Goal: Information Seeking & Learning: Find specific page/section

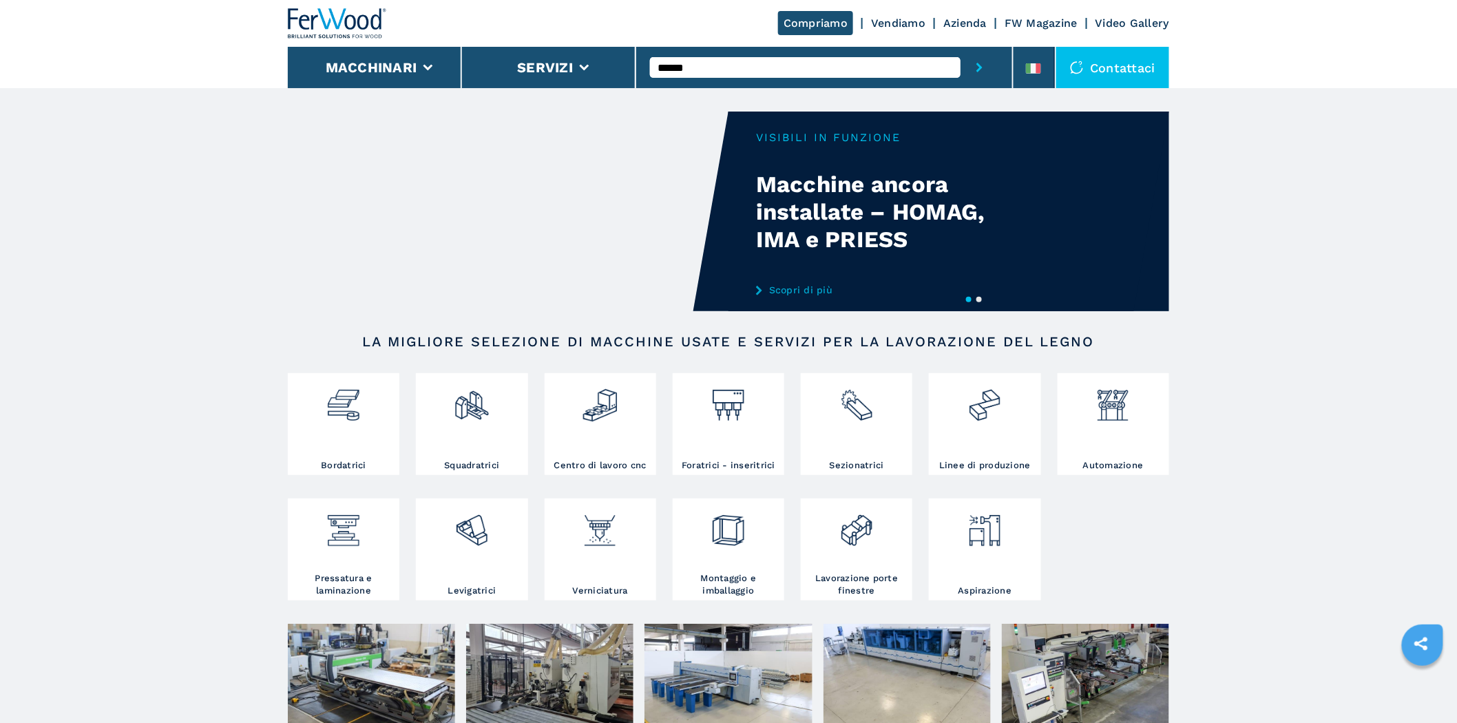
type input "******"
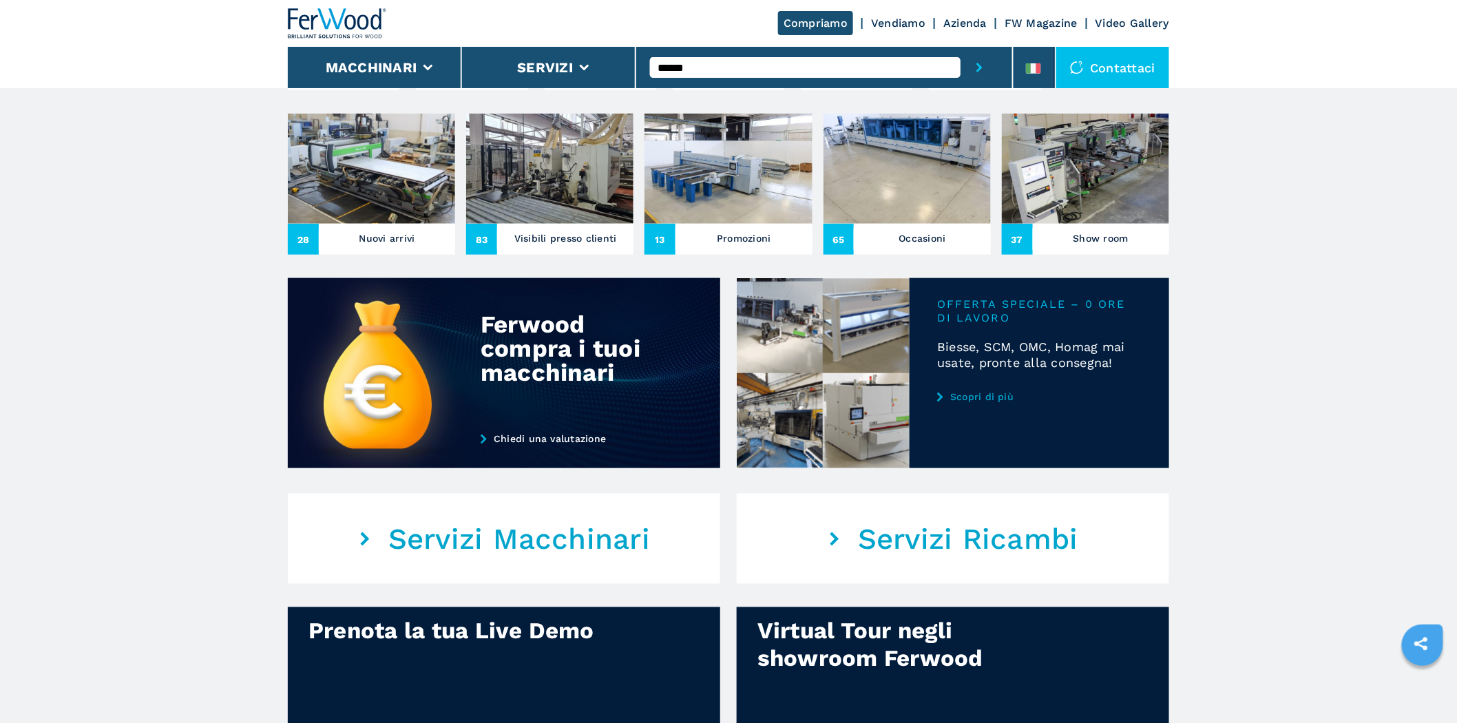
scroll to position [255, 0]
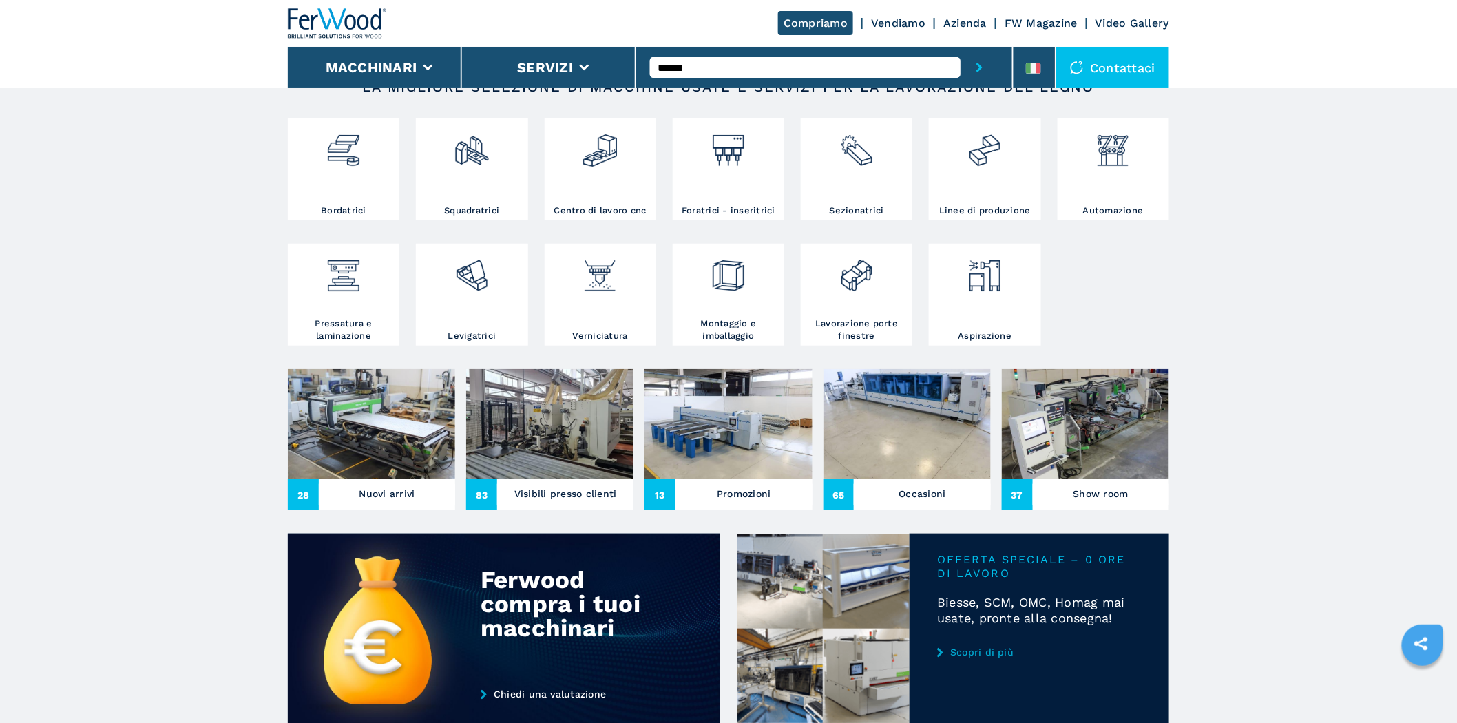
click at [400, 413] on img at bounding box center [371, 424] width 167 height 110
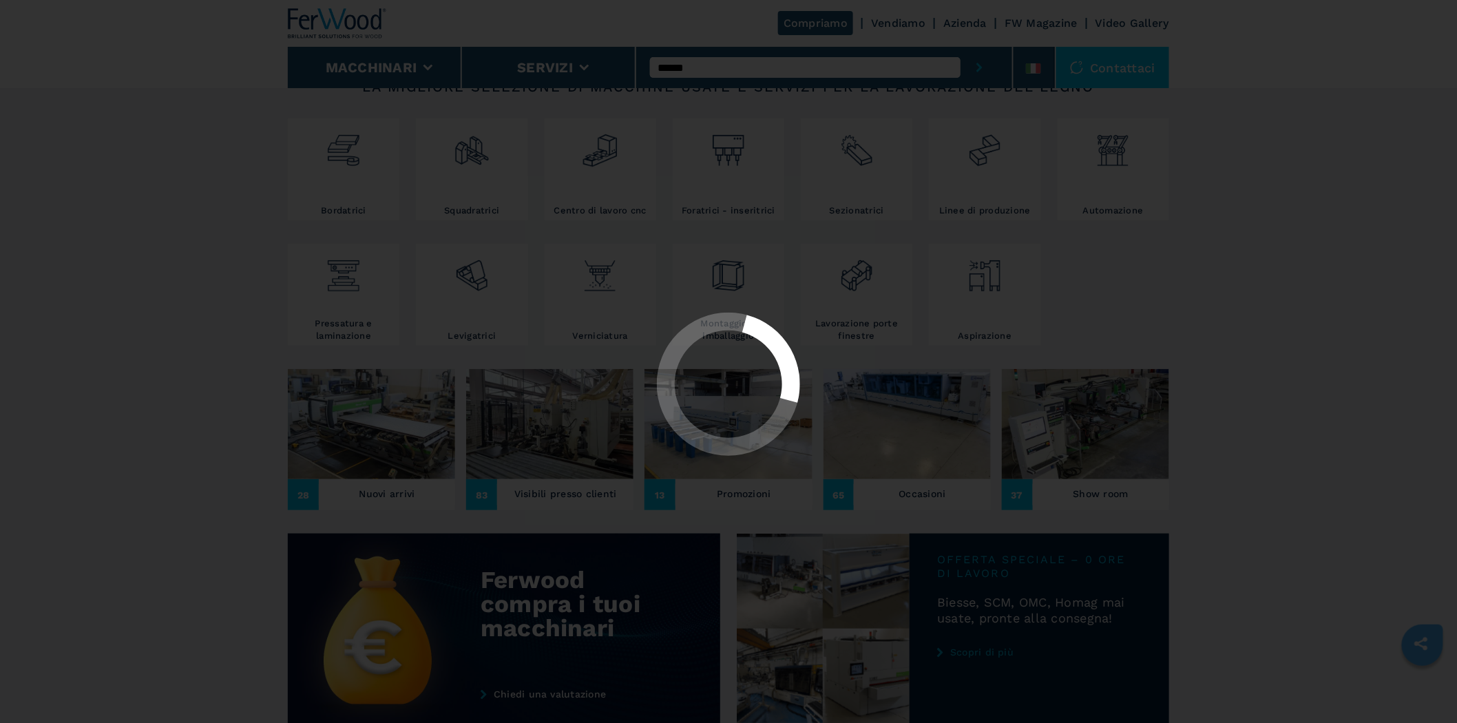
scroll to position [0, 0]
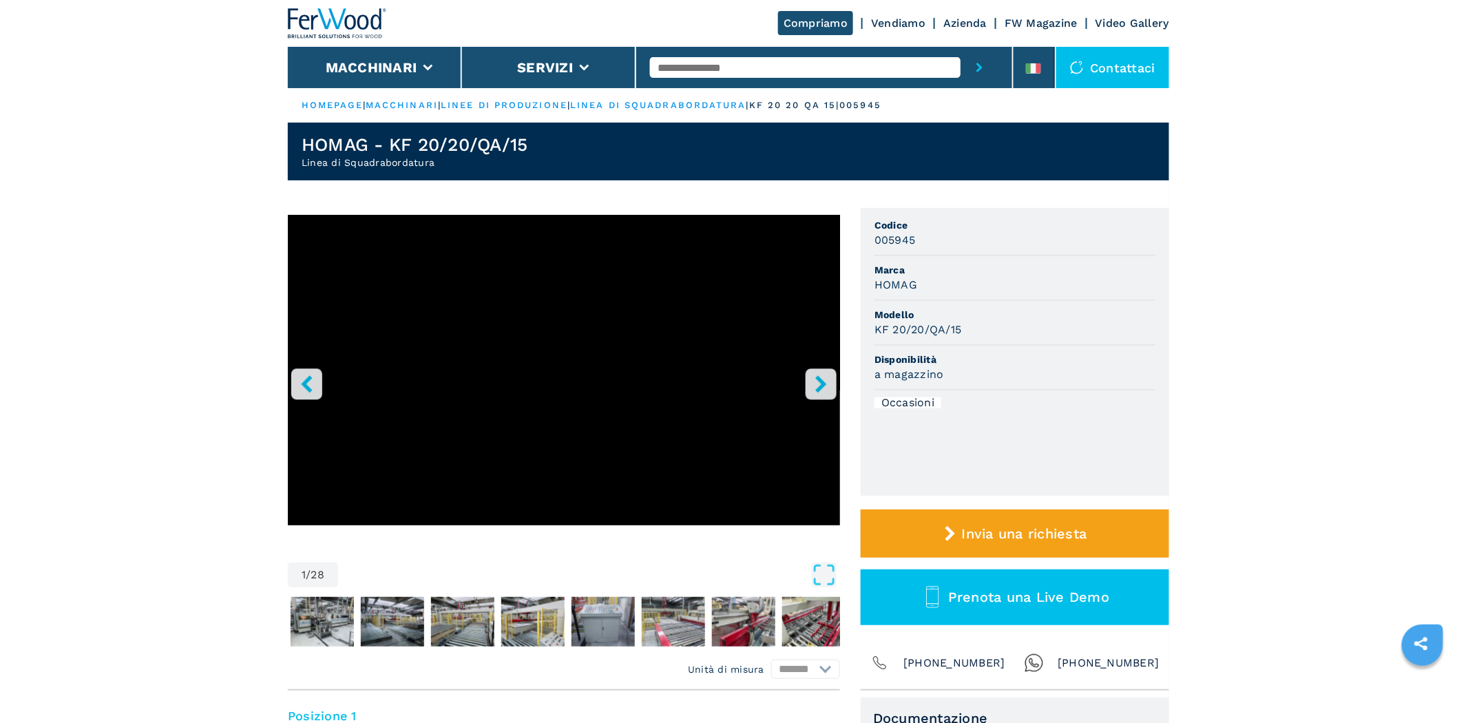
click at [820, 395] on button "right-button" at bounding box center [821, 383] width 31 height 31
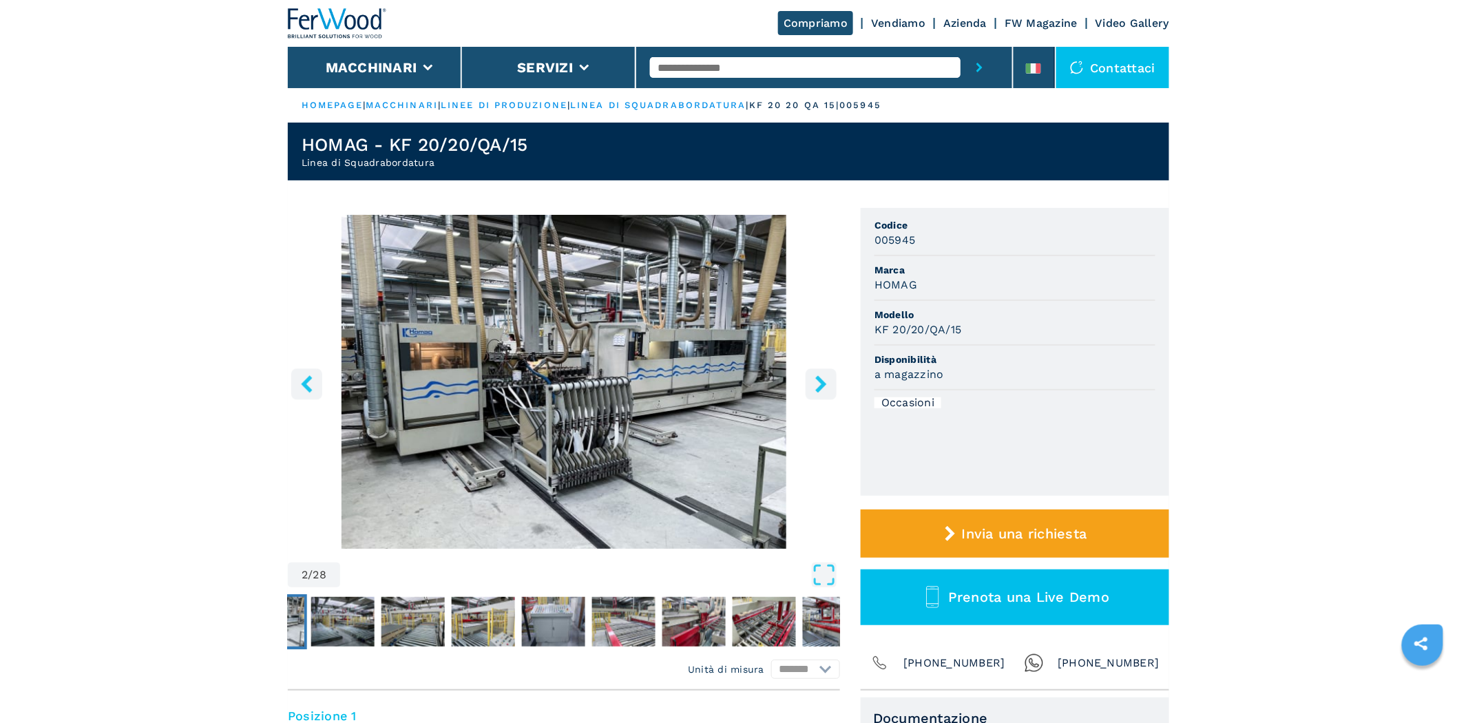
click at [818, 393] on button "right-button" at bounding box center [821, 383] width 31 height 31
click at [817, 388] on icon "right-button" at bounding box center [820, 383] width 11 height 17
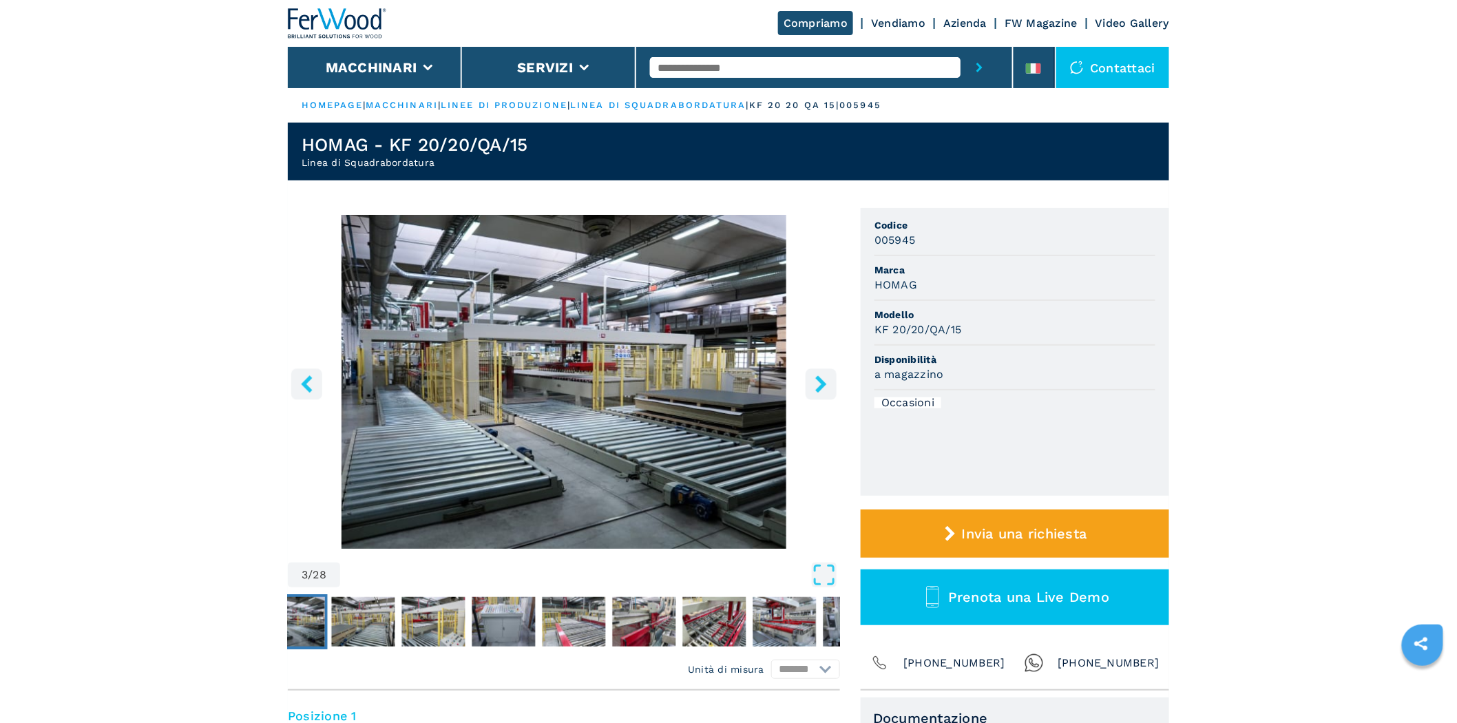
click at [817, 388] on icon "right-button" at bounding box center [820, 383] width 11 height 17
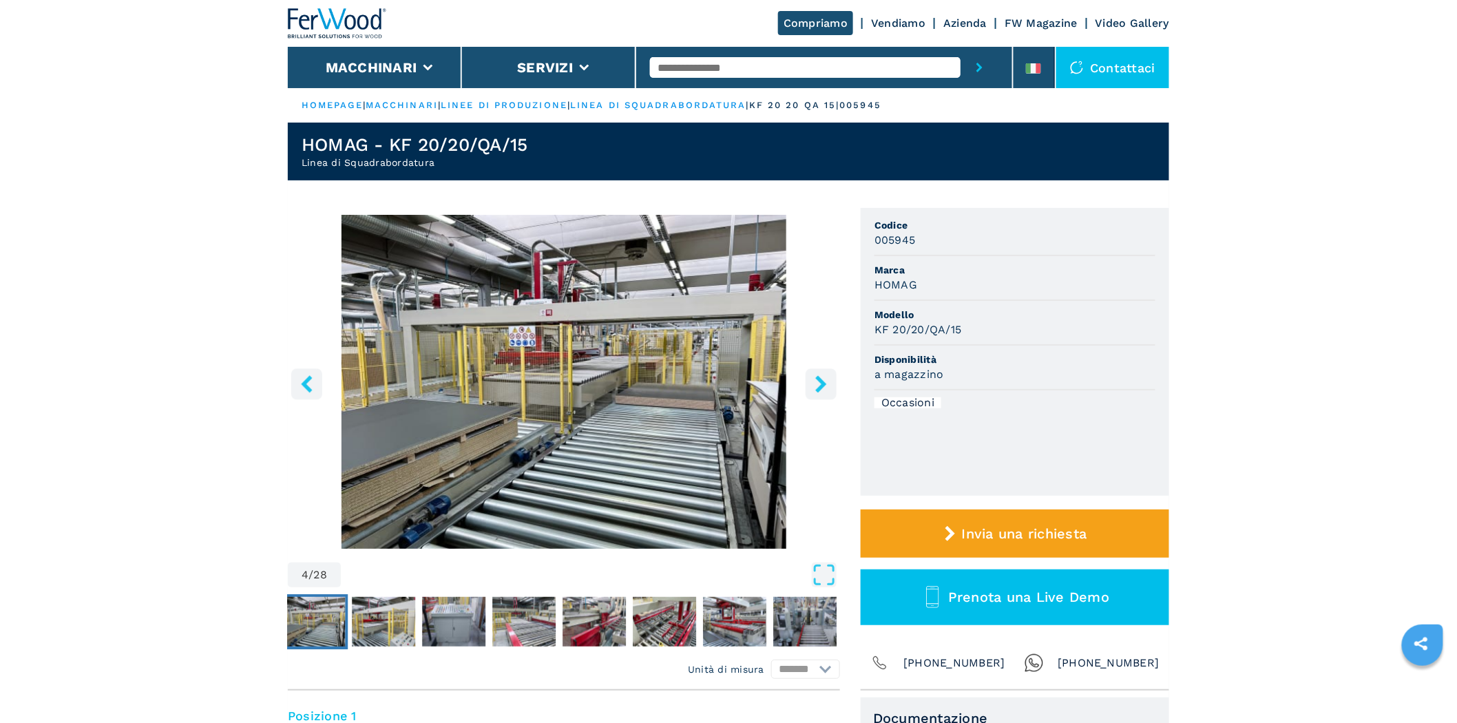
click at [817, 388] on icon "right-button" at bounding box center [820, 383] width 11 height 17
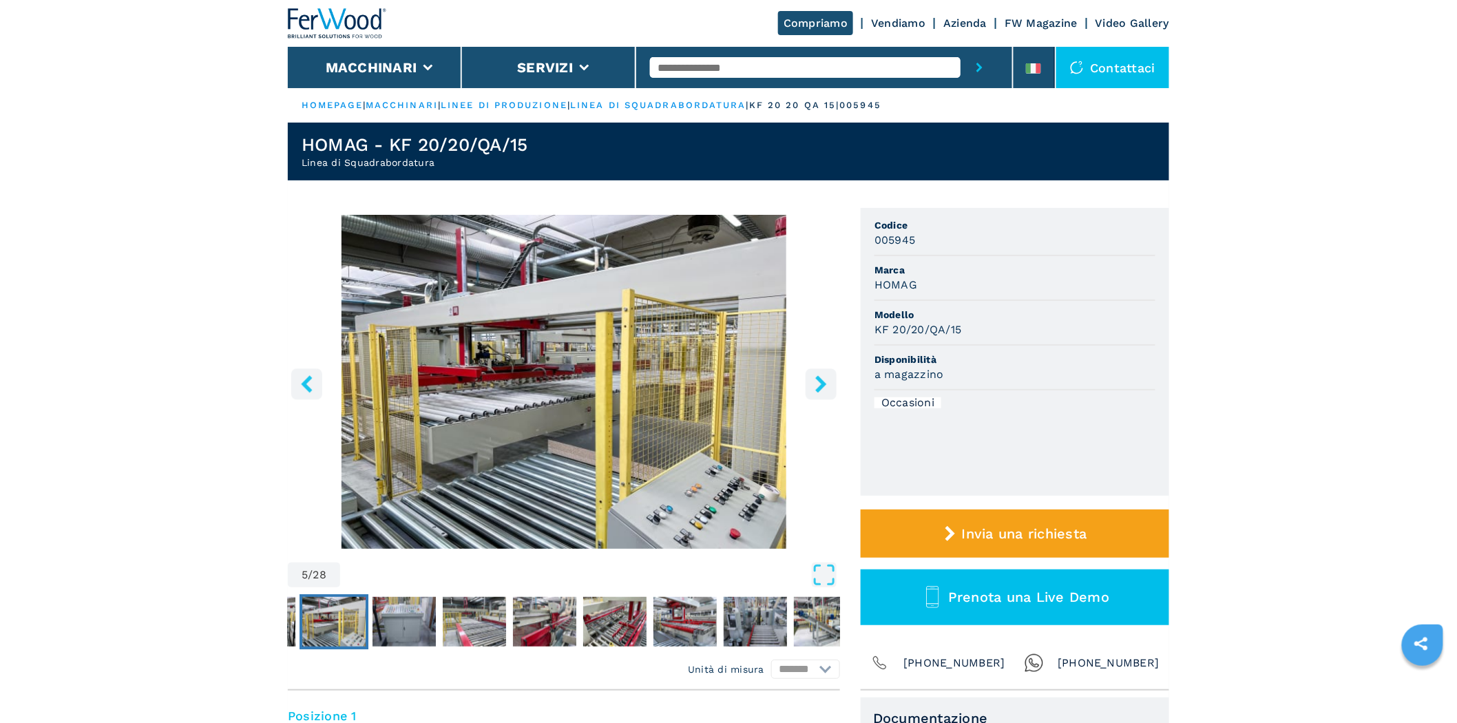
click at [817, 388] on icon "right-button" at bounding box center [820, 383] width 11 height 17
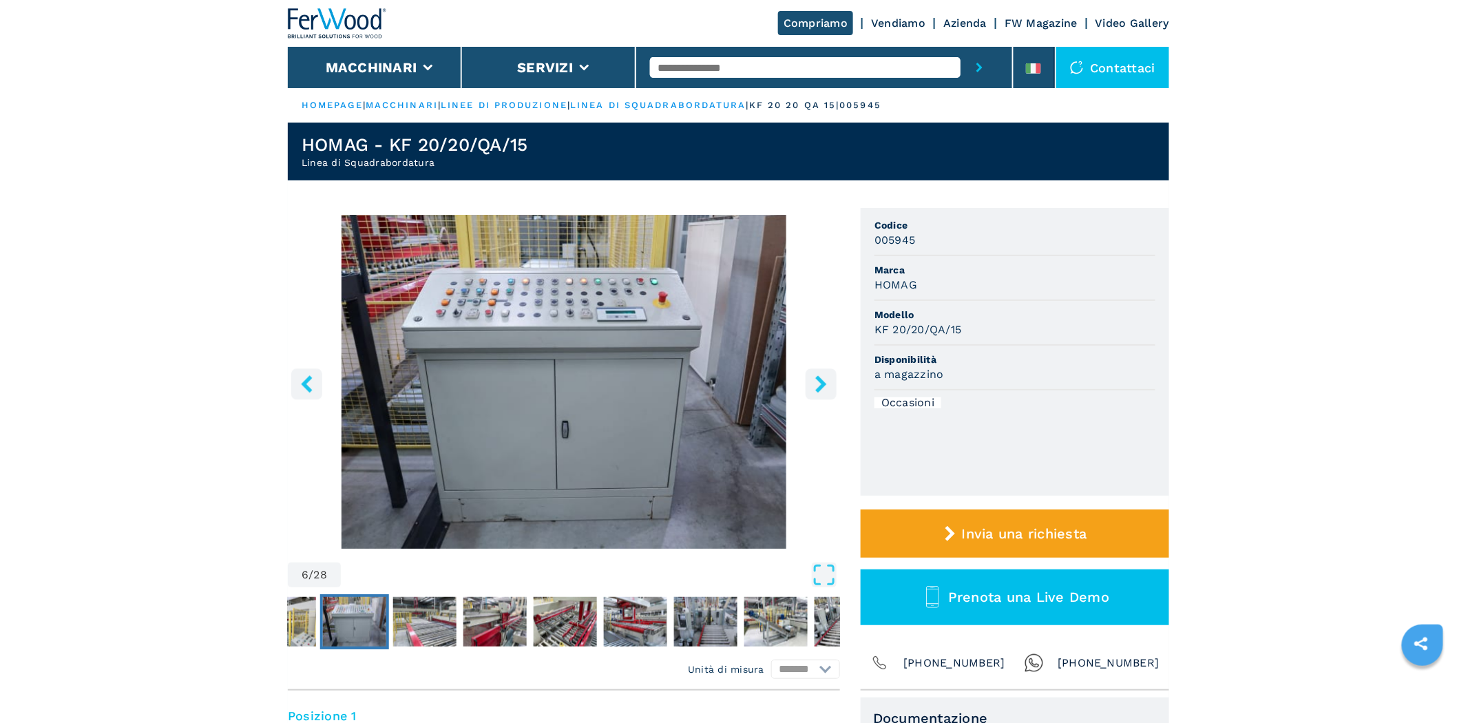
click at [817, 388] on icon "right-button" at bounding box center [820, 383] width 17 height 17
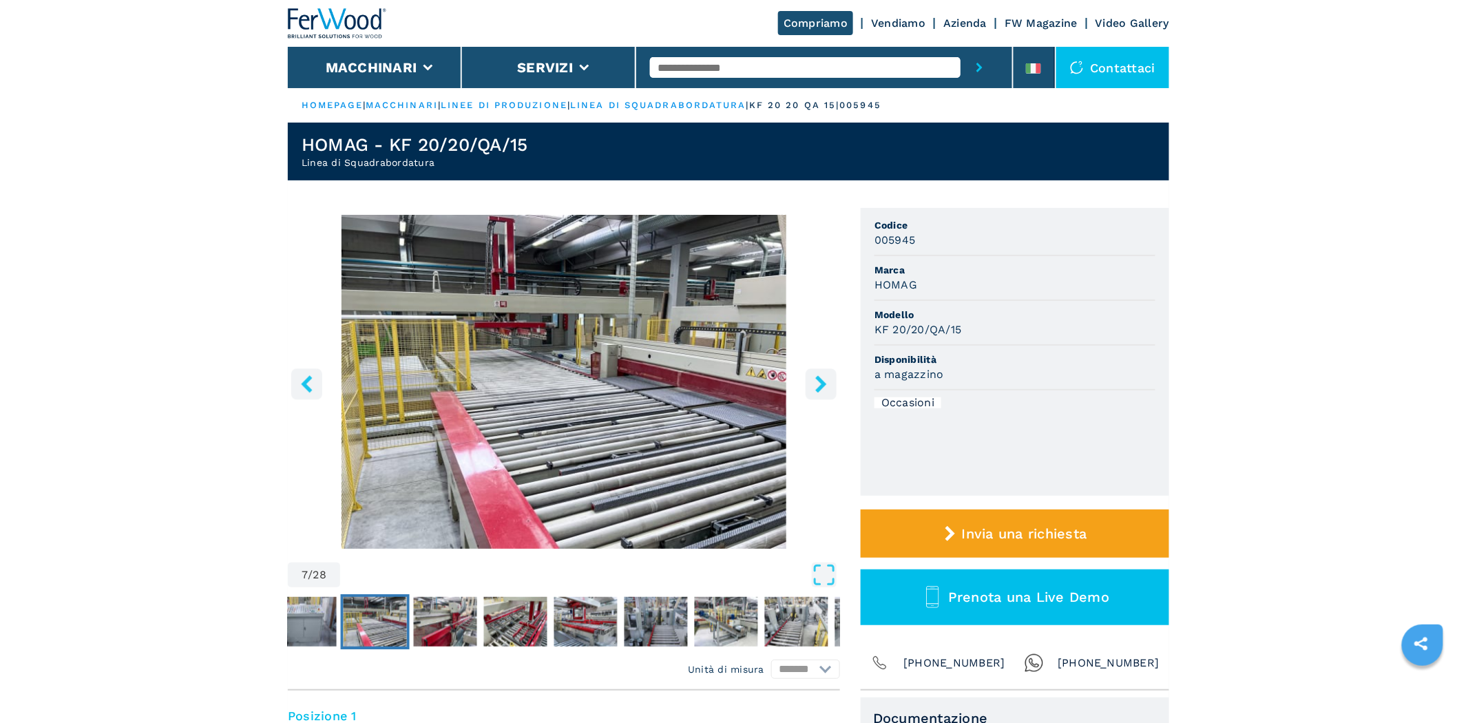
click at [817, 388] on icon "right-button" at bounding box center [820, 383] width 17 height 17
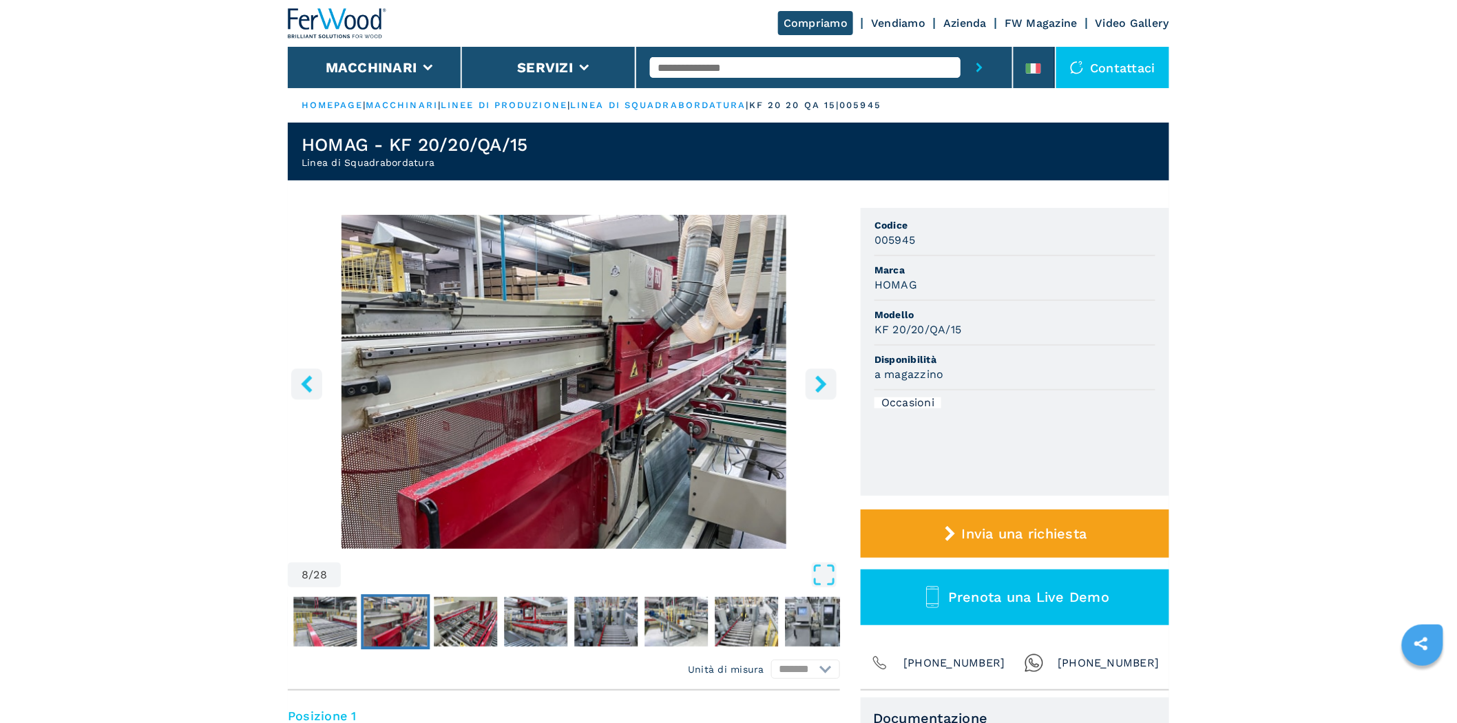
click at [816, 381] on icon "right-button" at bounding box center [820, 383] width 17 height 17
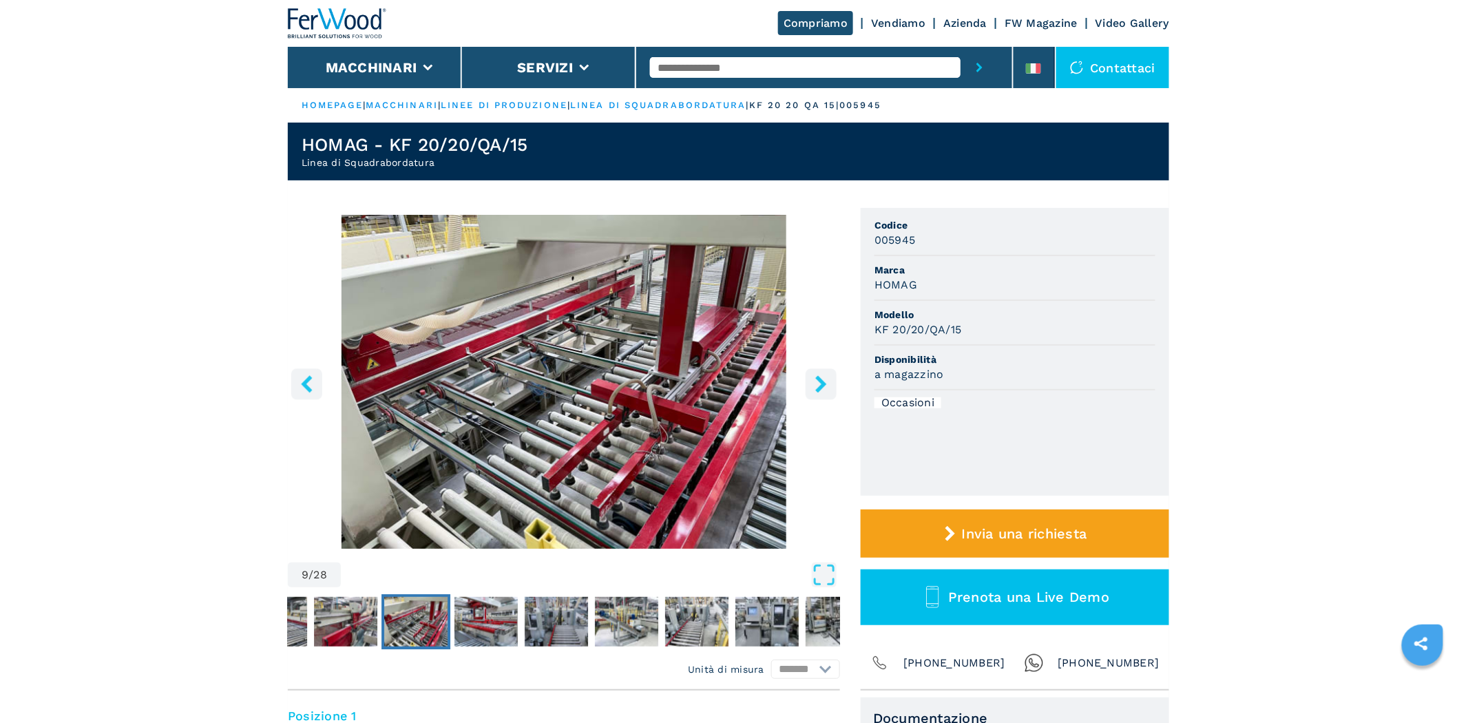
click at [815, 381] on icon "right-button" at bounding box center [820, 383] width 17 height 17
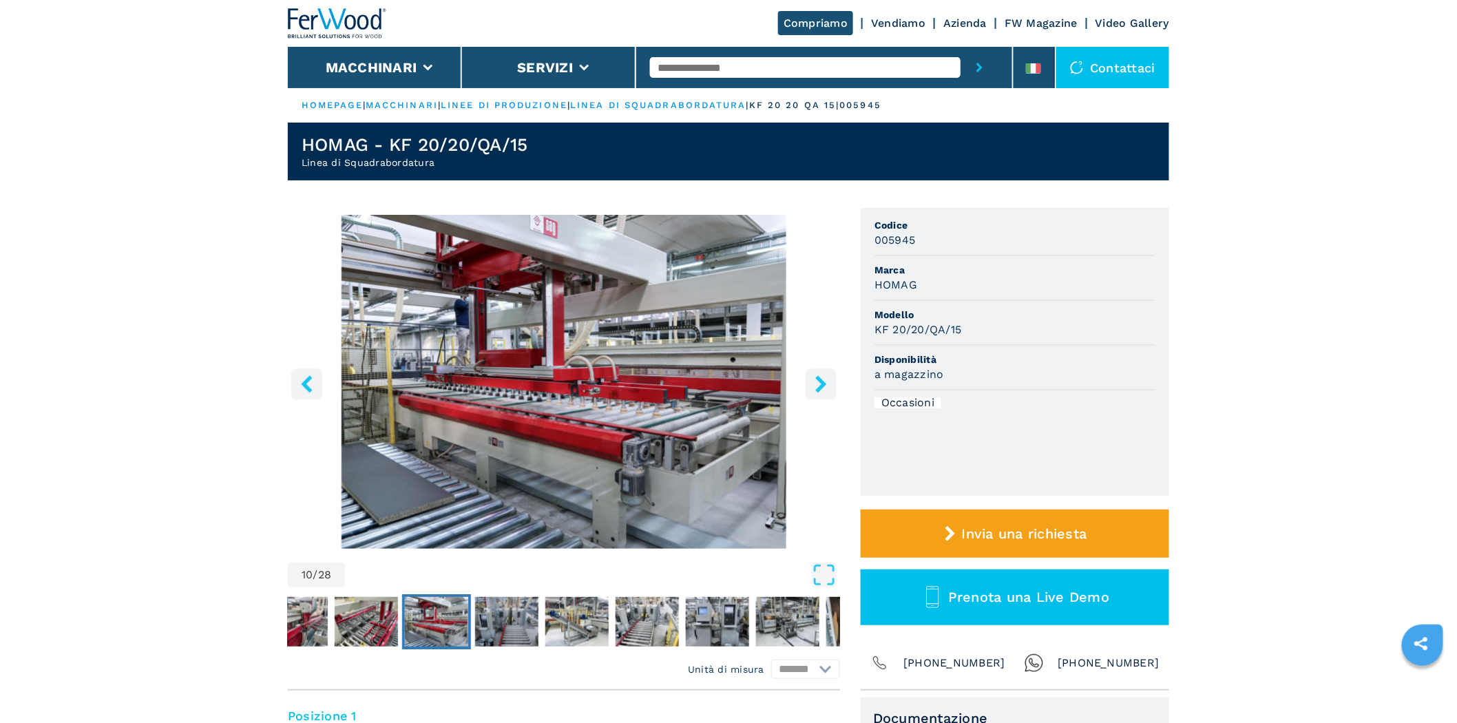
click at [819, 377] on icon "right-button" at bounding box center [820, 383] width 11 height 17
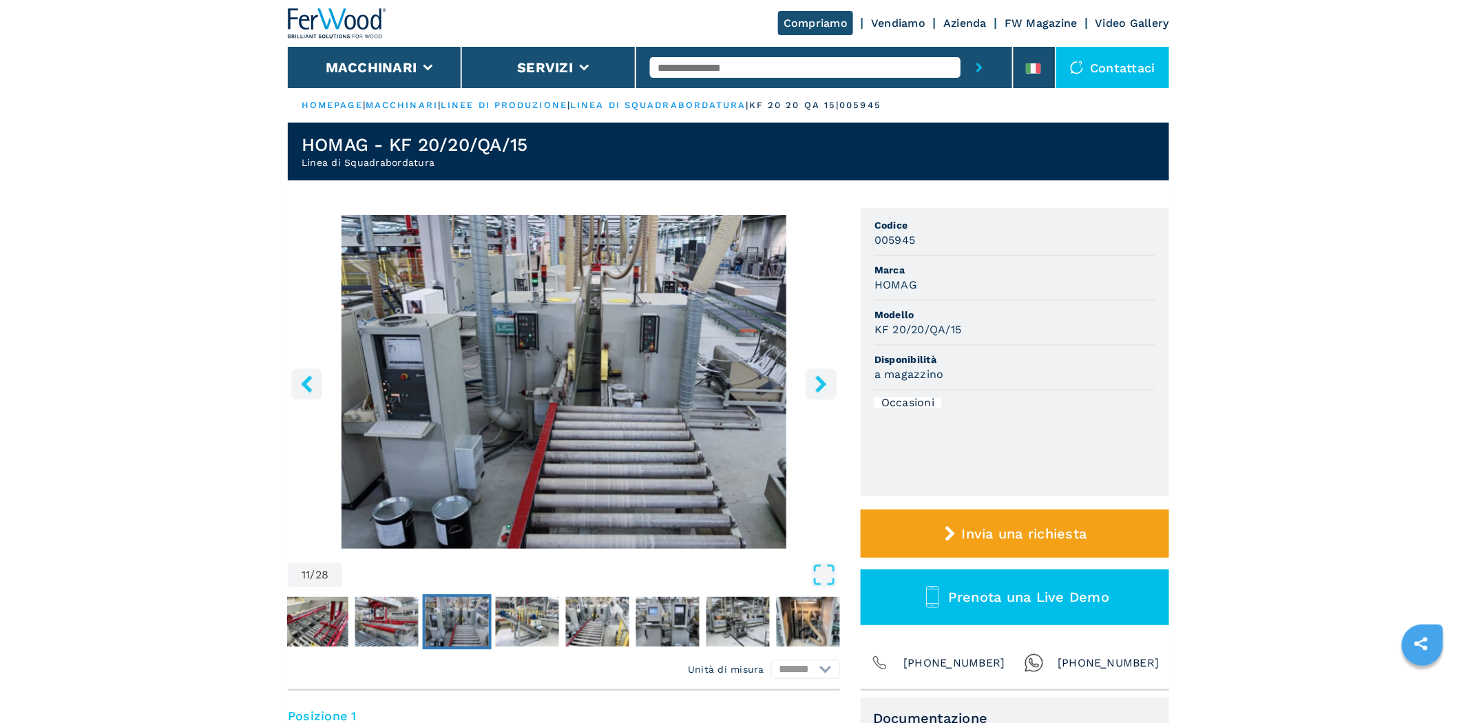
click at [820, 376] on icon "right-button" at bounding box center [820, 383] width 17 height 17
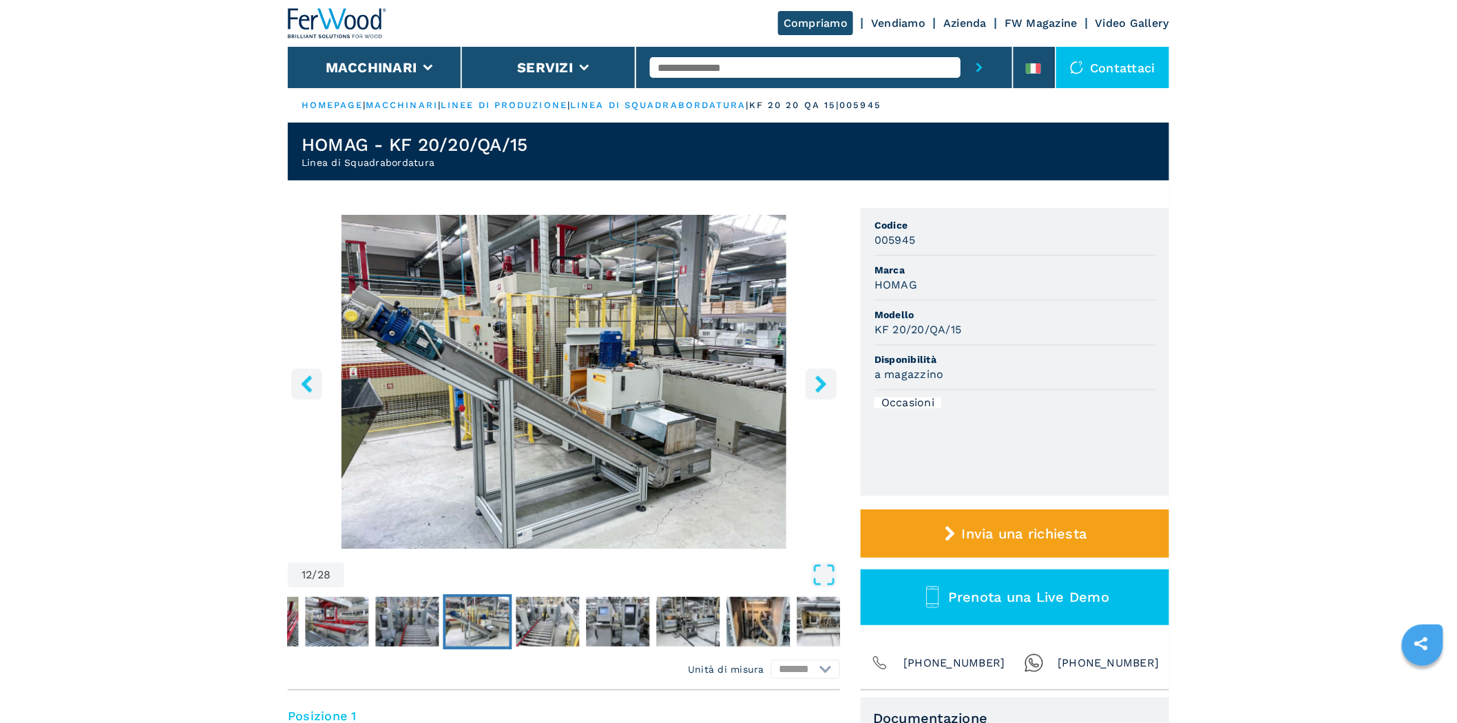
click at [1294, 76] on header "Compriamo Vendiamo Azienda FW Magazine Video Gallery Macchinari Servizi Contatt…" at bounding box center [728, 44] width 1457 height 88
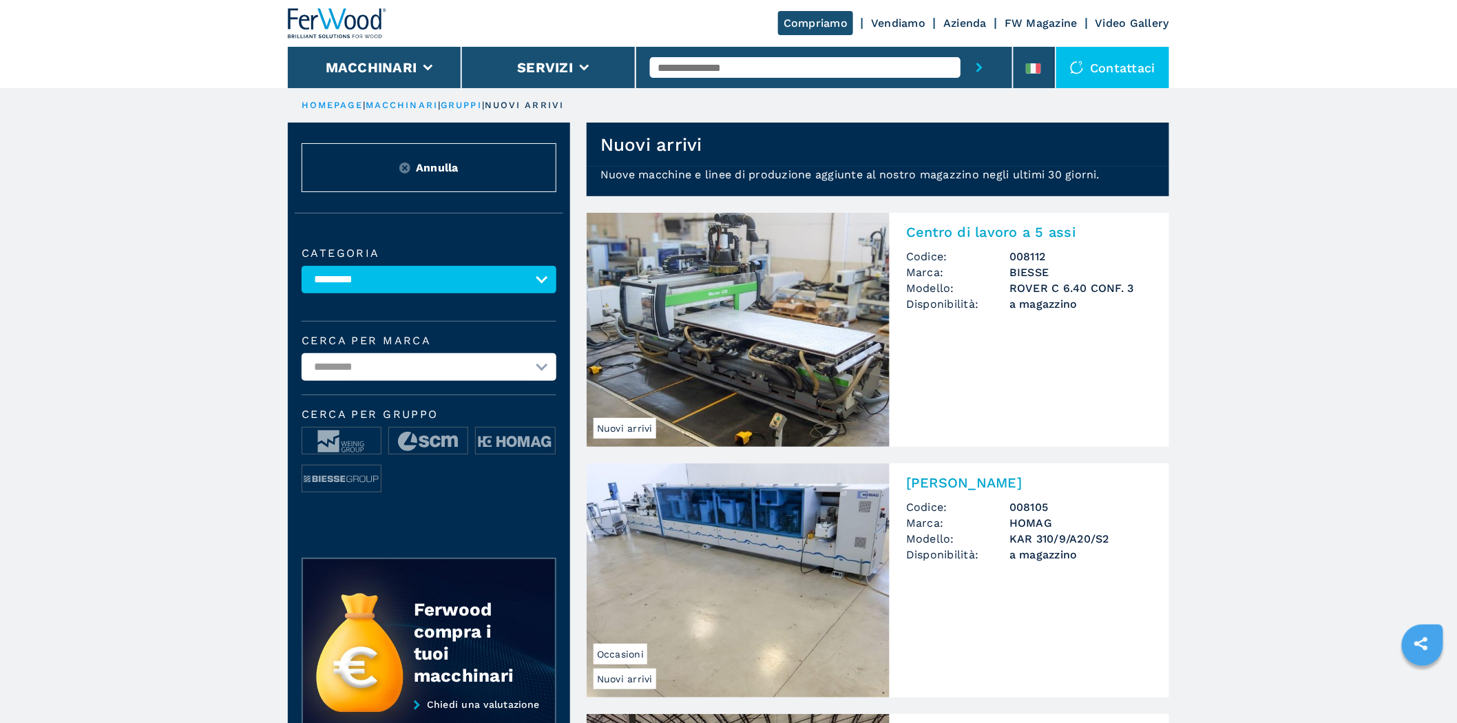
click at [787, 299] on img at bounding box center [738, 330] width 303 height 234
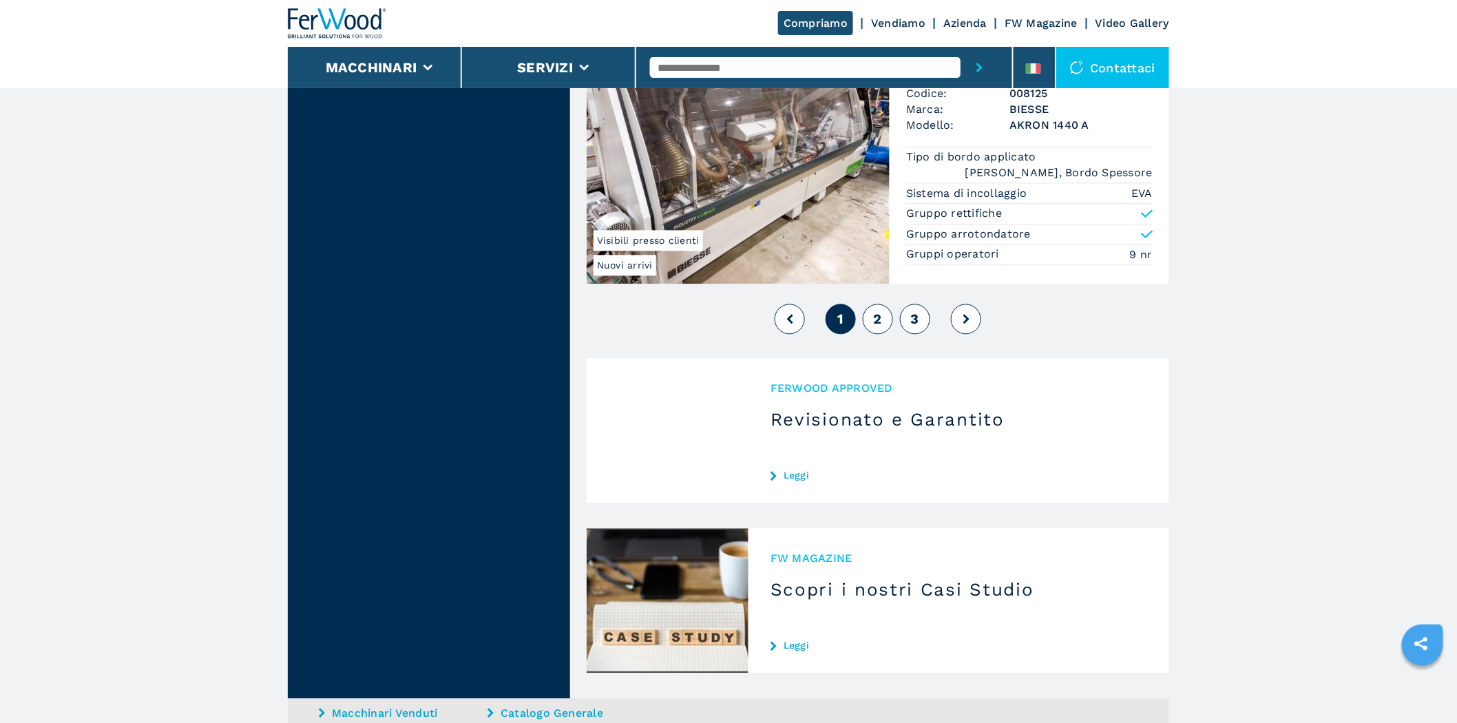
scroll to position [3314, 0]
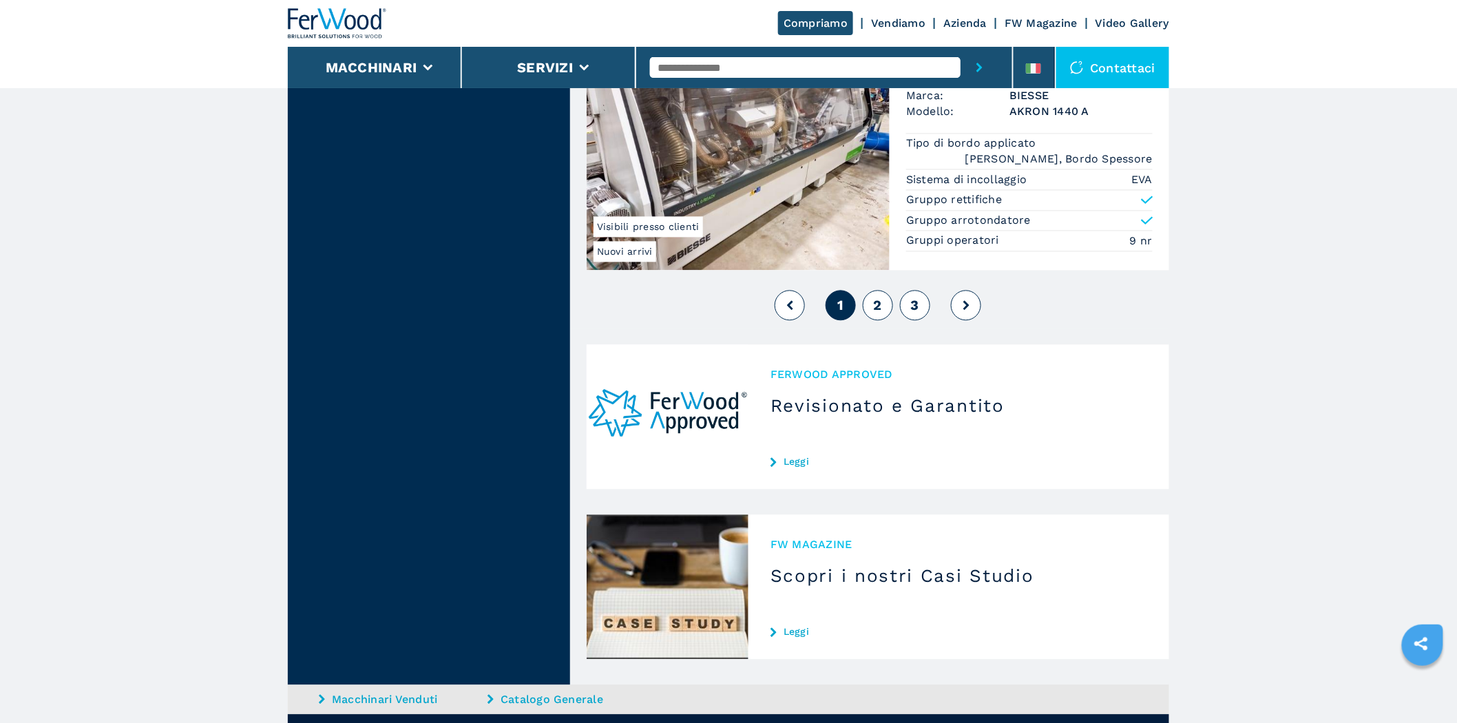
click at [882, 313] on span "2" at bounding box center [878, 305] width 8 height 17
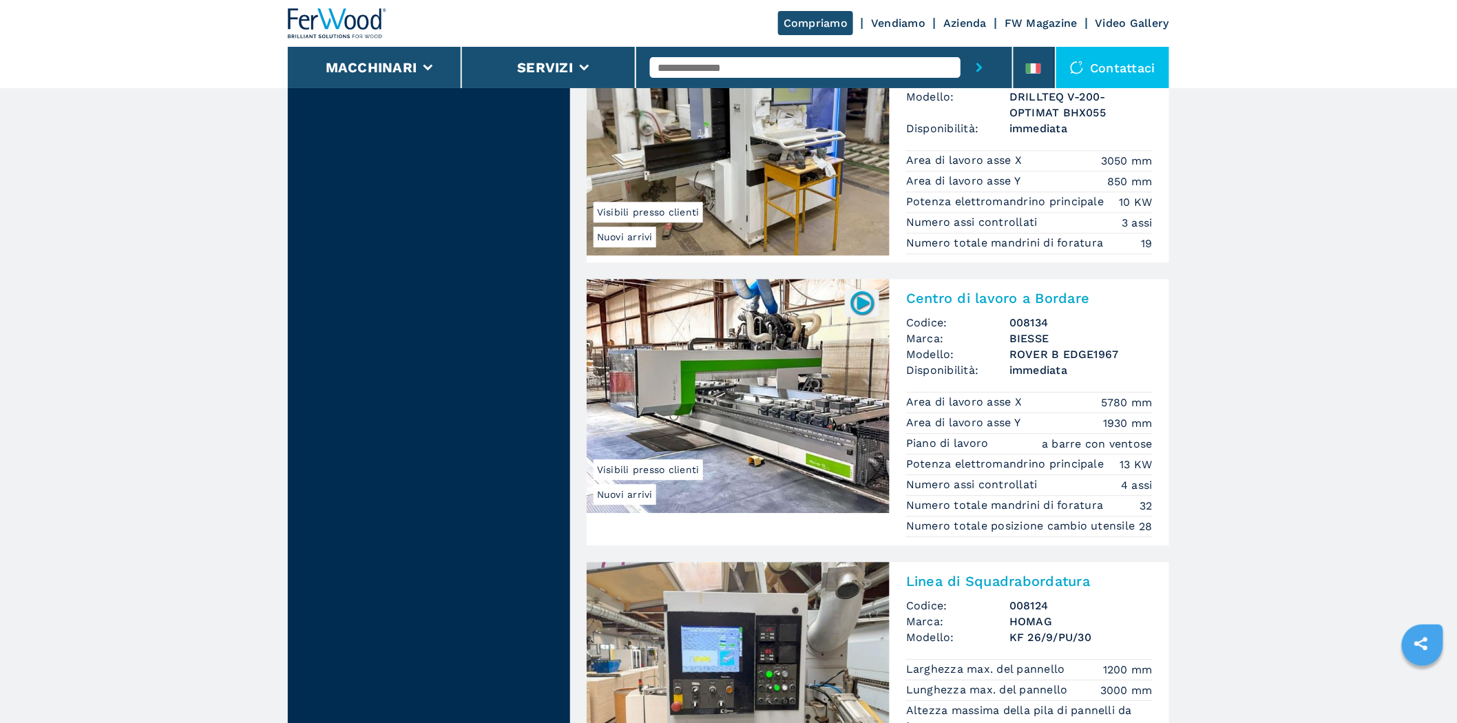
scroll to position [1275, 0]
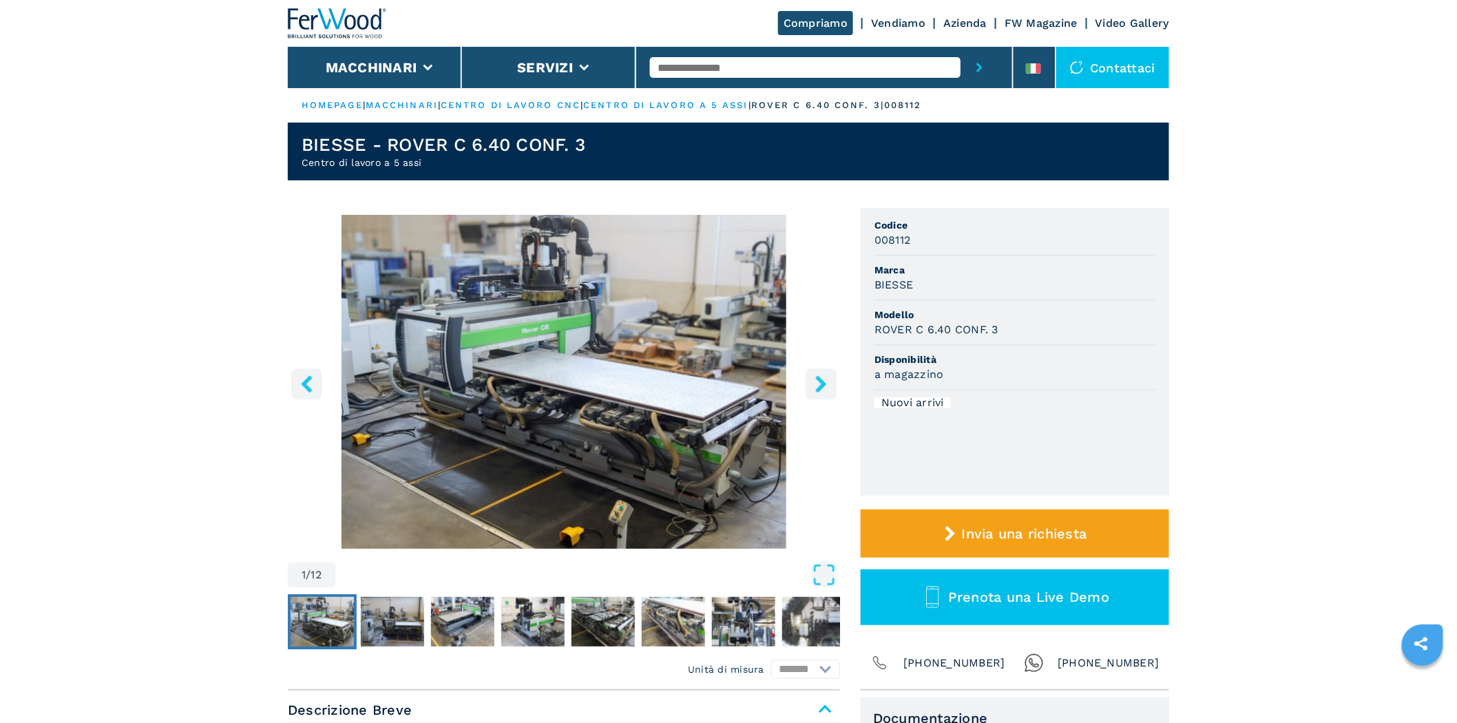
click at [819, 383] on icon "right-button" at bounding box center [820, 383] width 17 height 17
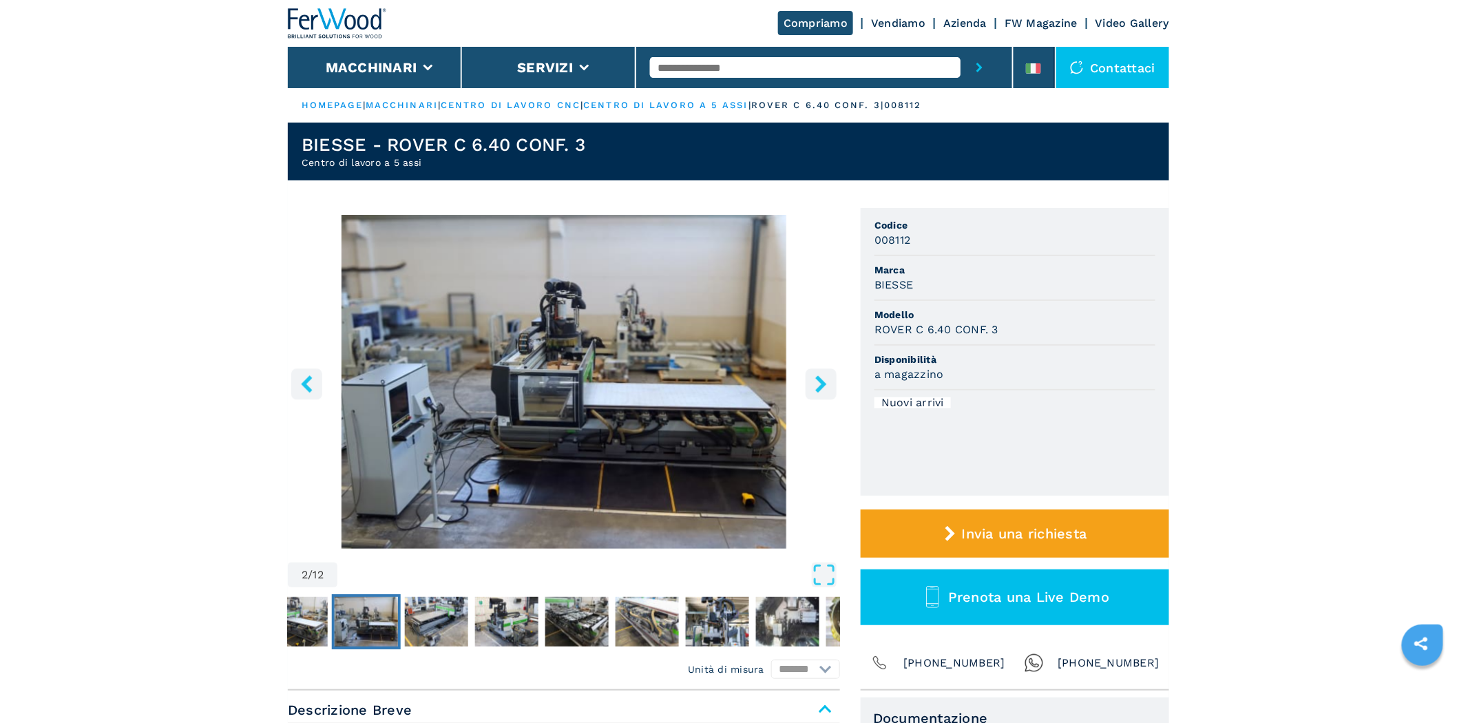
click at [819, 383] on icon "right-button" at bounding box center [820, 383] width 17 height 17
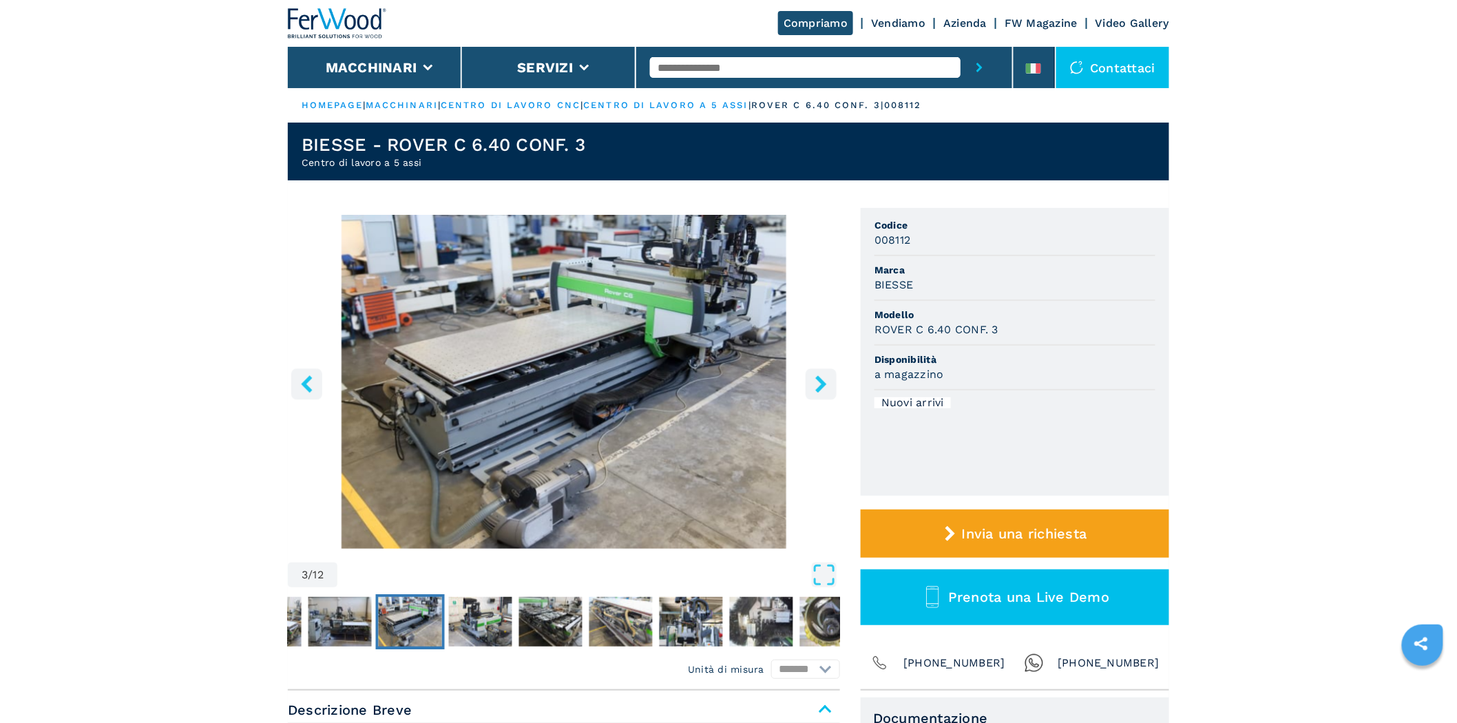
click at [819, 383] on icon "right-button" at bounding box center [820, 383] width 17 height 17
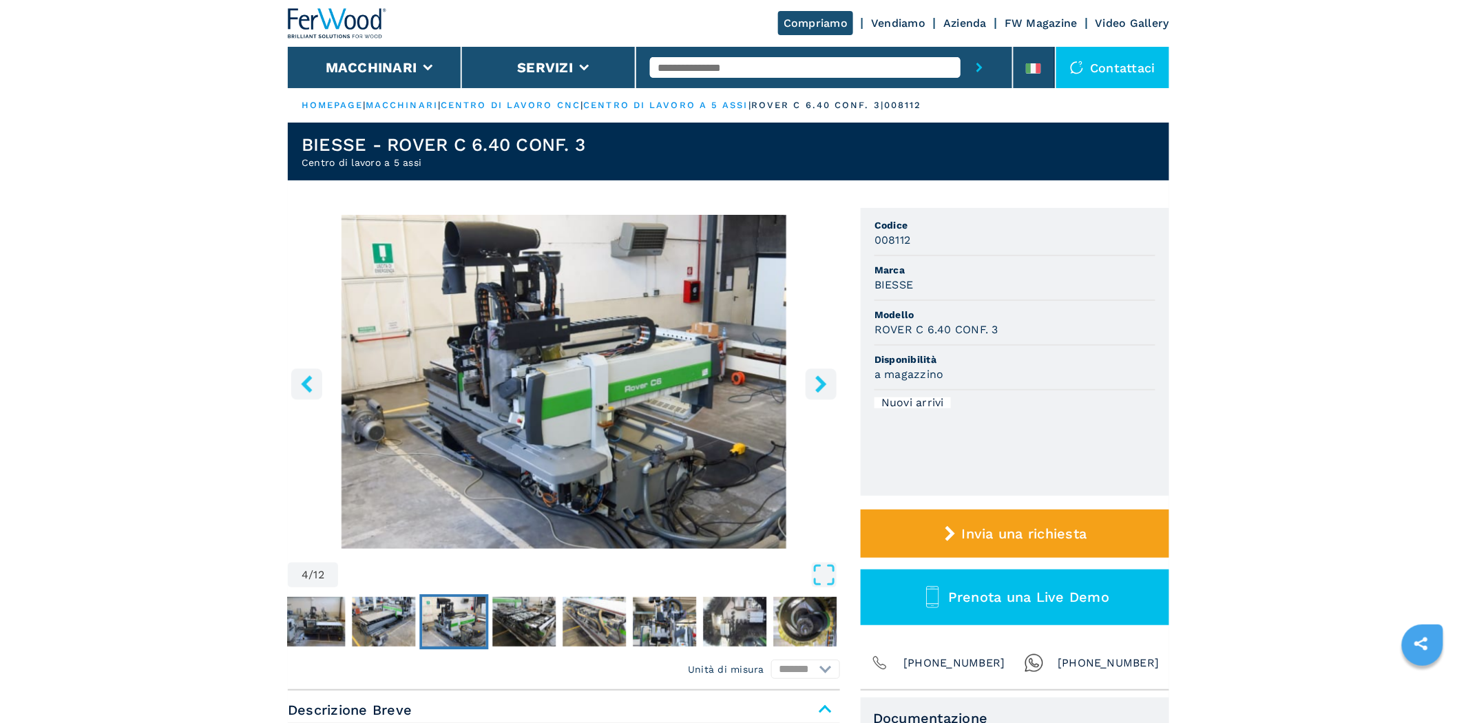
click at [819, 383] on icon "right-button" at bounding box center [820, 383] width 17 height 17
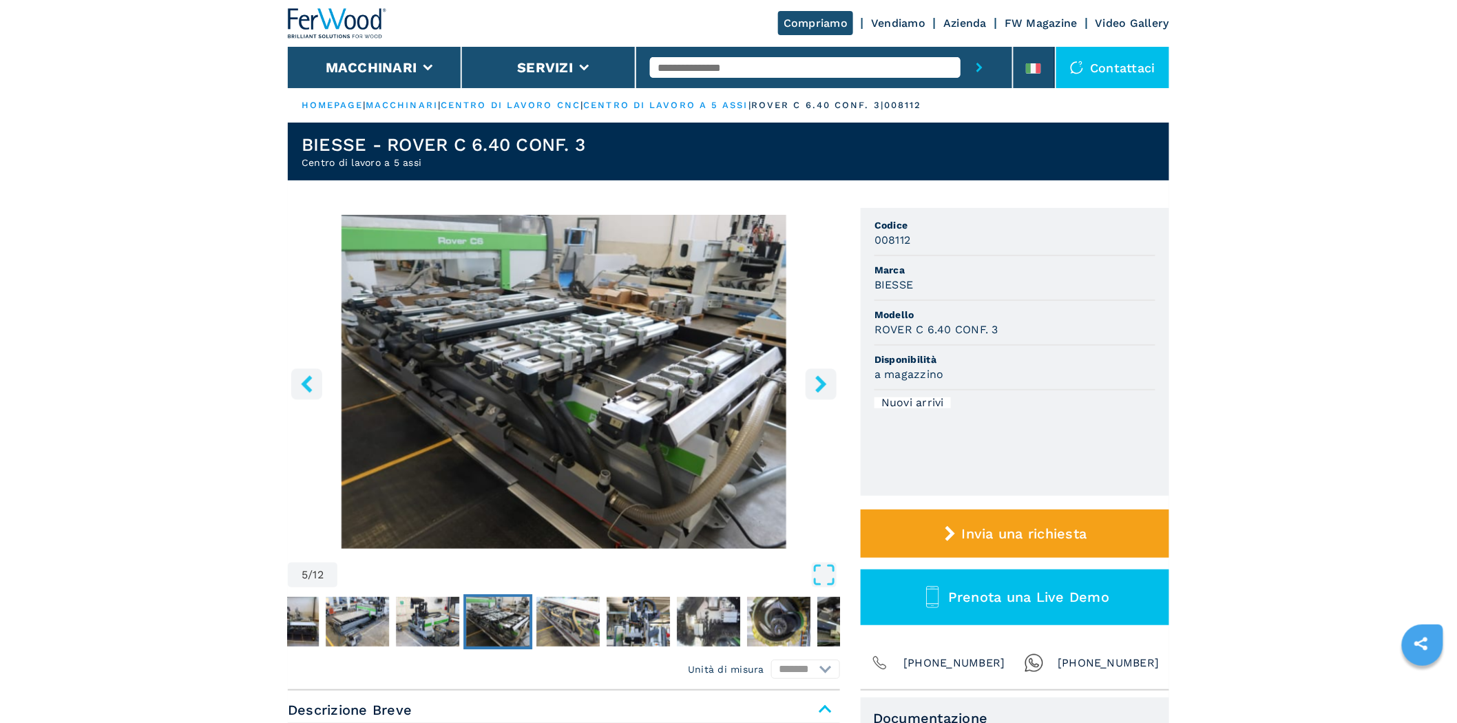
click at [819, 383] on icon "right-button" at bounding box center [820, 383] width 17 height 17
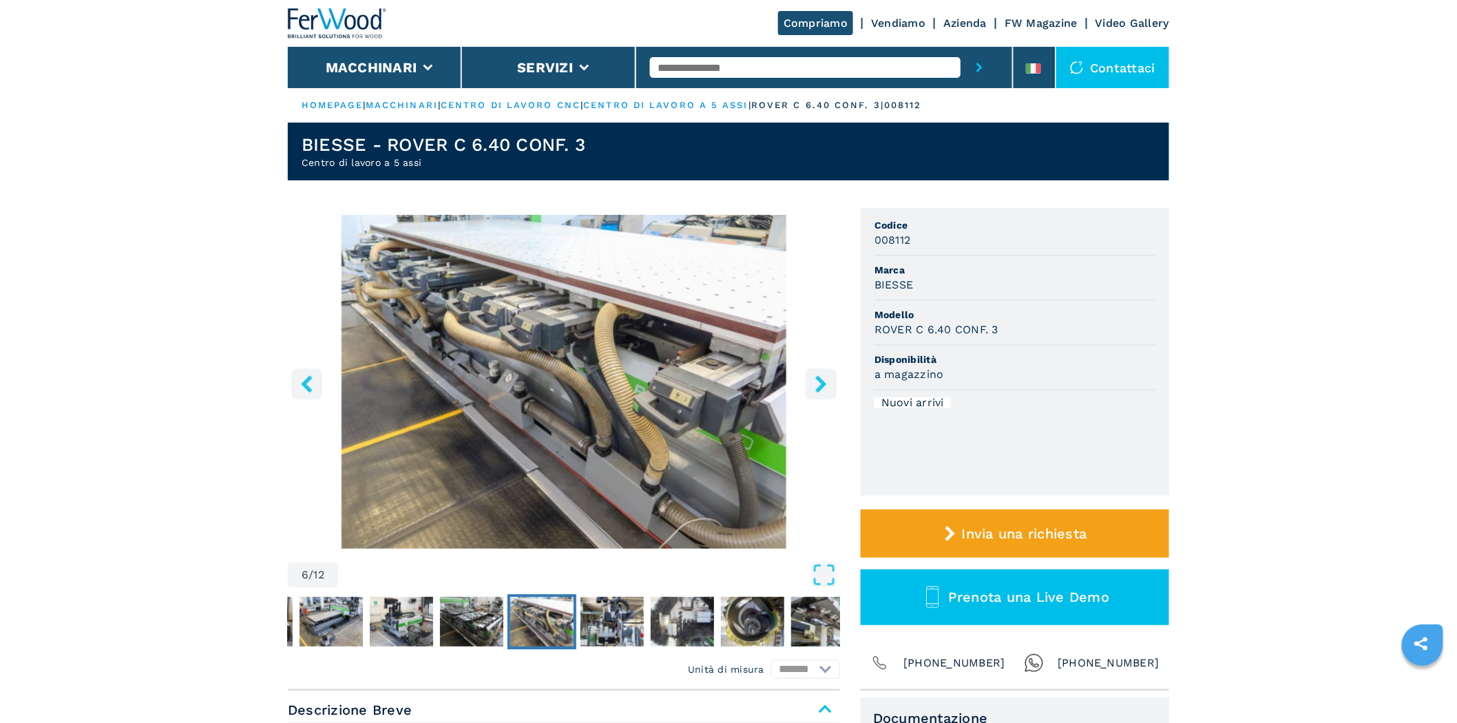
click at [819, 383] on icon "right-button" at bounding box center [820, 383] width 17 height 17
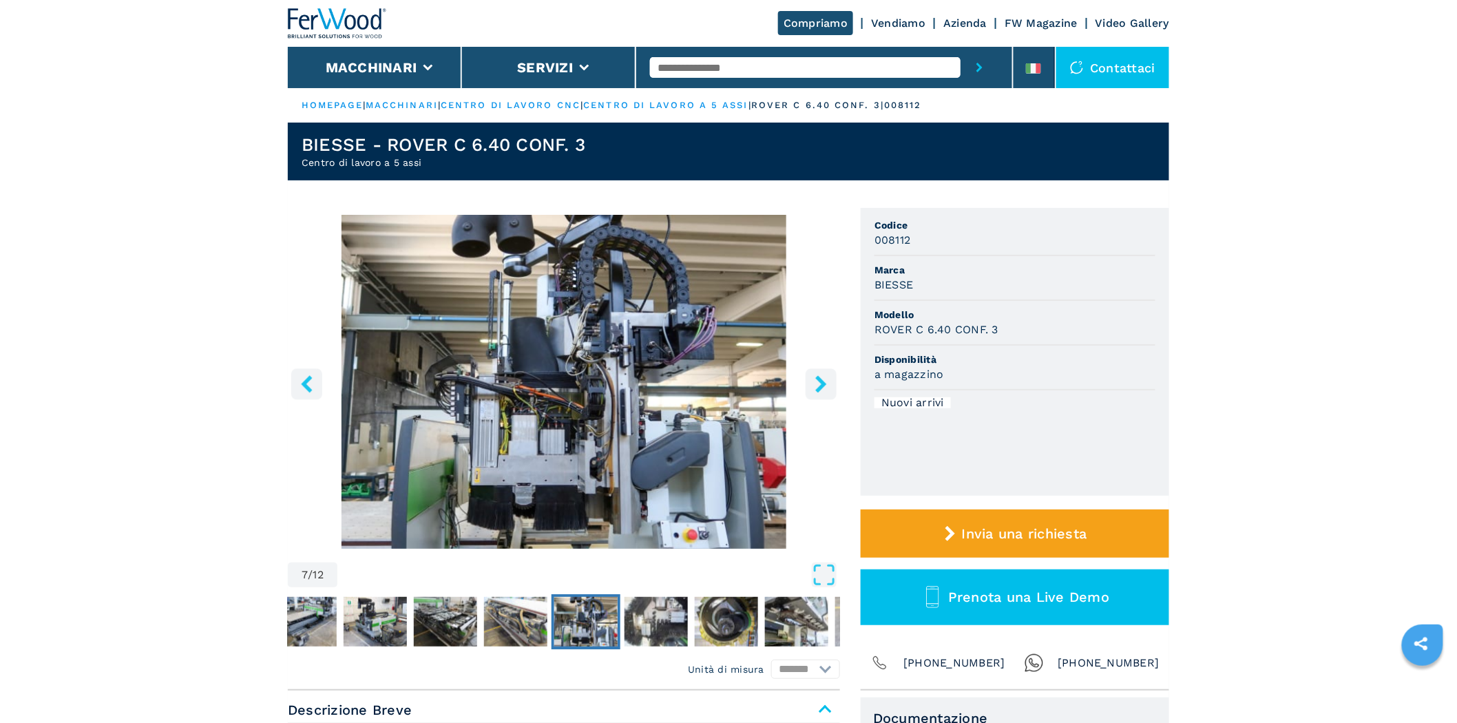
drag, startPoint x: 810, startPoint y: 567, endPoint x: 792, endPoint y: 467, distance: 102.1
click at [809, 567] on button "Open Fullscreen" at bounding box center [589, 574] width 496 height 25
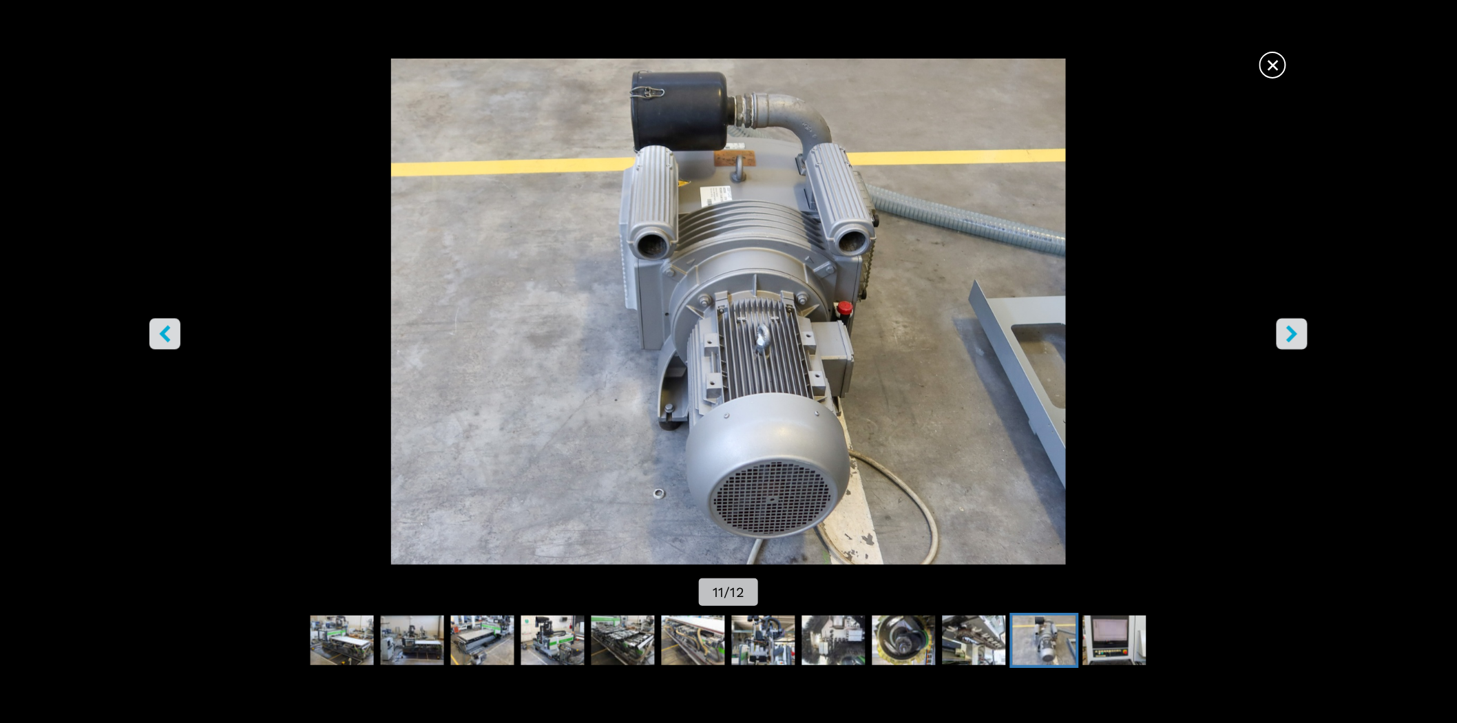
click at [1272, 60] on span "×" at bounding box center [1273, 62] width 24 height 24
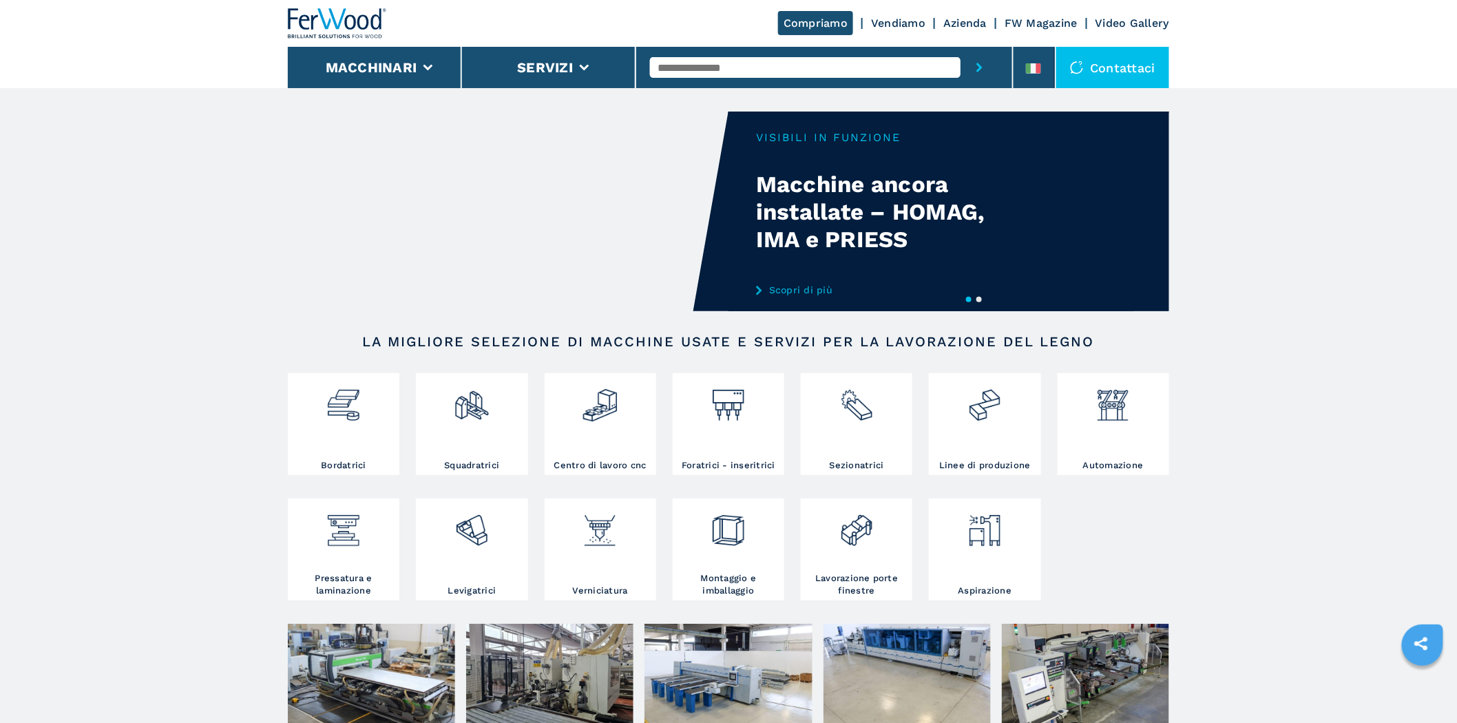
click at [709, 60] on input "text" at bounding box center [805, 67] width 311 height 21
type input "*"
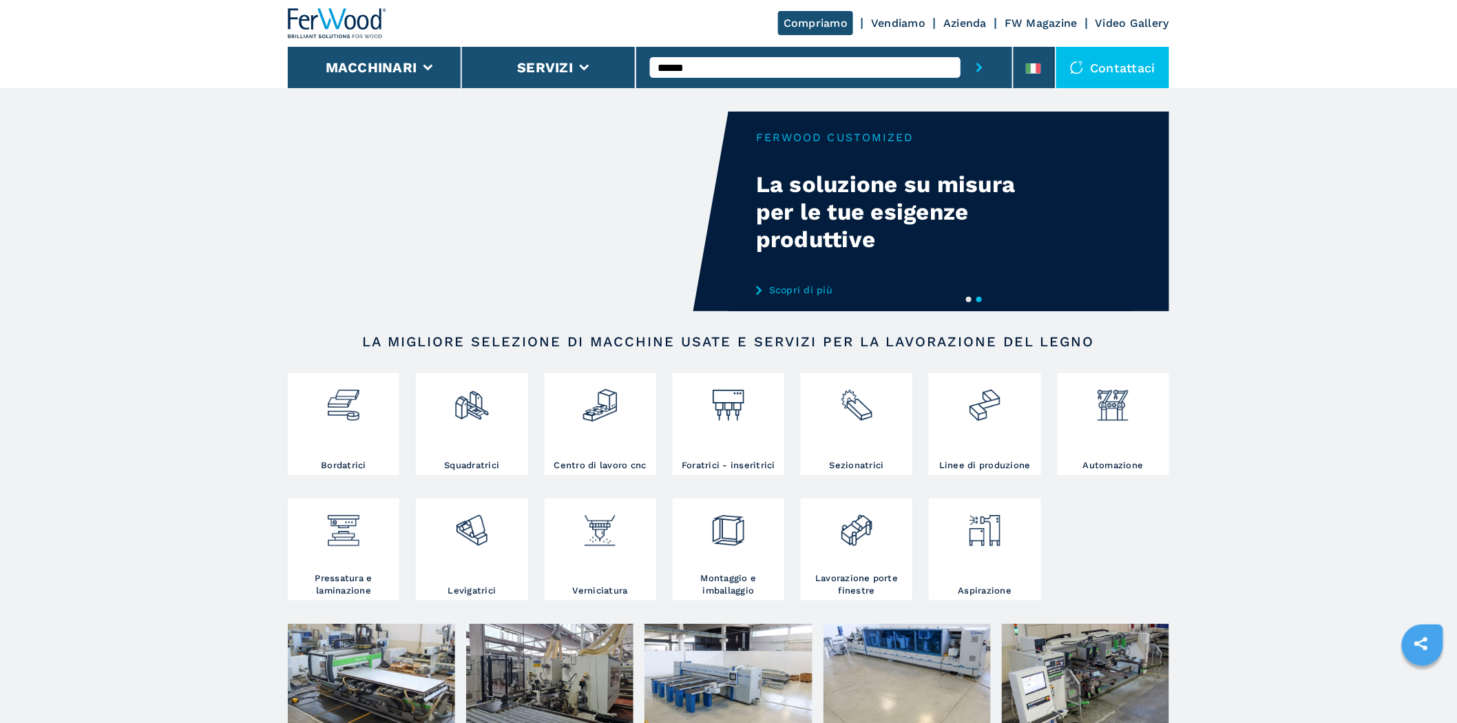
type input "******"
click at [960, 47] on button "submit-button" at bounding box center [979, 67] width 38 height 41
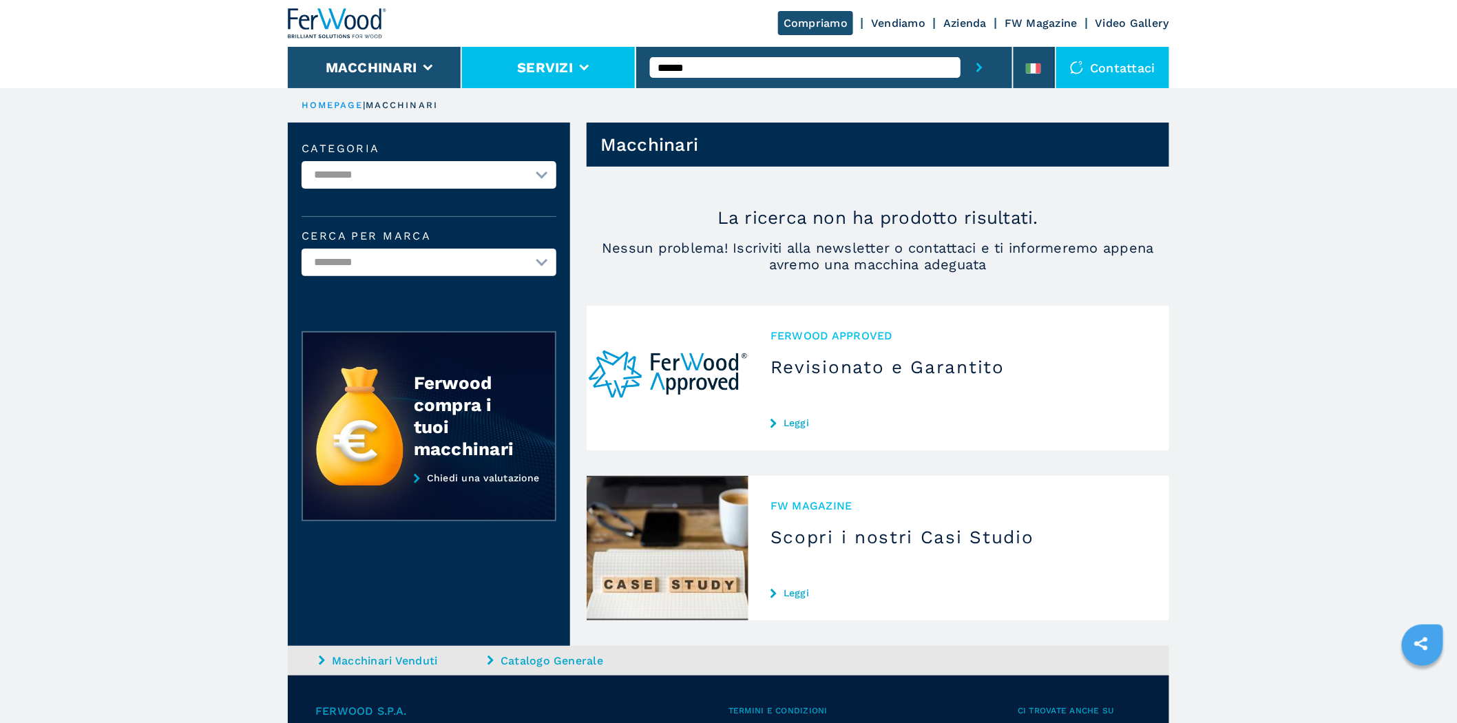
drag, startPoint x: 797, startPoint y: 74, endPoint x: 512, endPoint y: 77, distance: 285.0
click at [517, 85] on div "Compriamo Vendiamo Azienda FW Magazine Video Gallery Macchinari Servizi ****** …" at bounding box center [728, 44] width 881 height 88
type input "******"
click at [960, 47] on button "submit-button" at bounding box center [979, 67] width 38 height 41
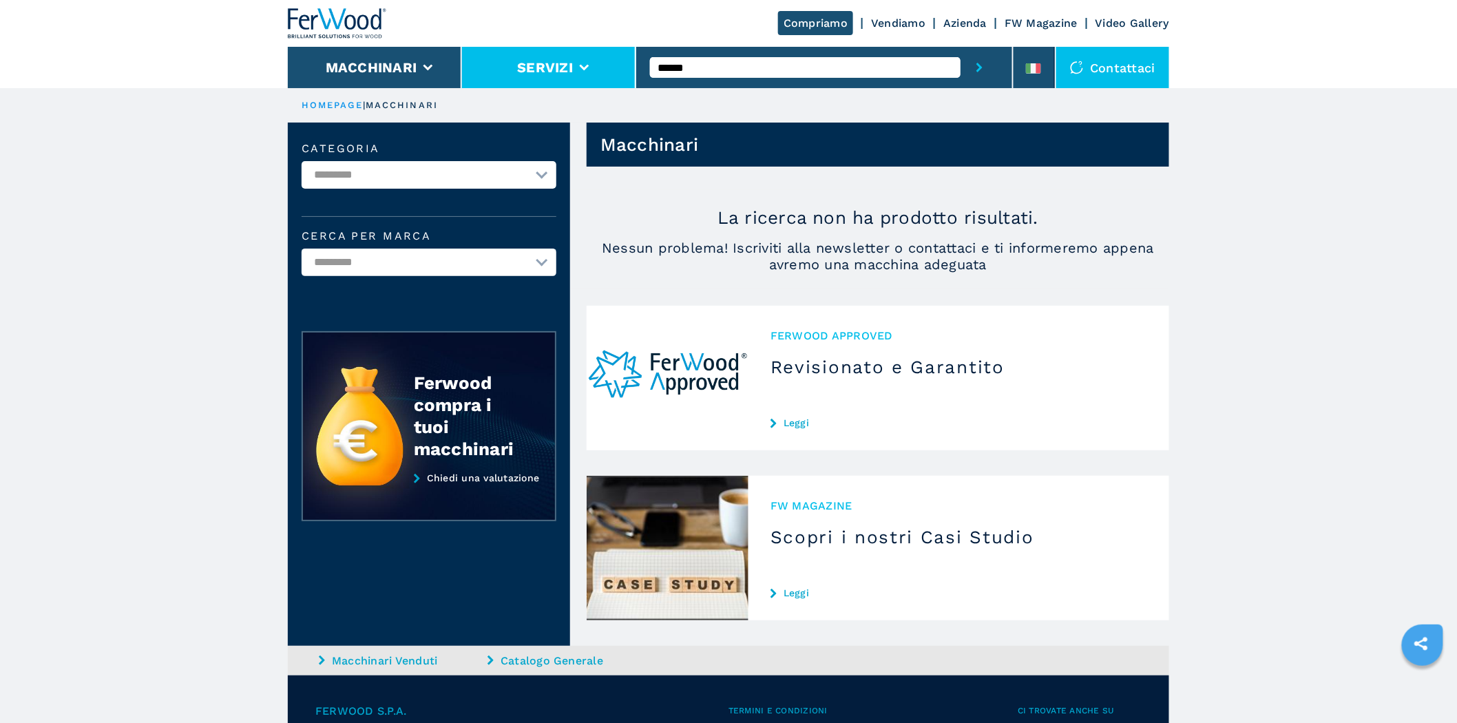
click at [580, 74] on div "Compriamo Vendiamo Azienda FW Magazine Video Gallery Macchinari Servizi ****** …" at bounding box center [728, 44] width 881 height 88
type input "********"
click at [960, 47] on button "submit-button" at bounding box center [979, 67] width 38 height 41
click at [719, 72] on input "********" at bounding box center [805, 67] width 311 height 21
drag, startPoint x: 737, startPoint y: 67, endPoint x: 615, endPoint y: 78, distance: 123.1
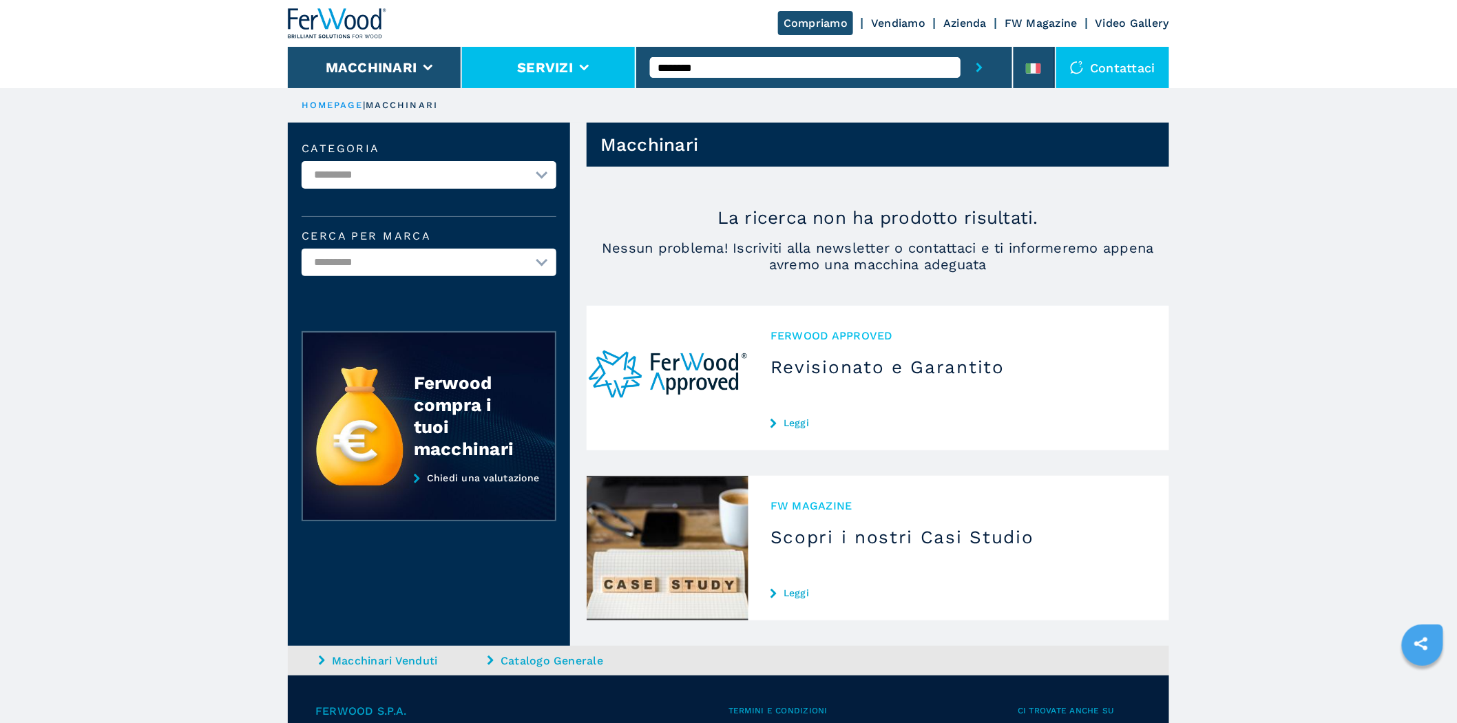
click at [639, 74] on div "********" at bounding box center [824, 67] width 377 height 41
